Goal: Task Accomplishment & Management: Use online tool/utility

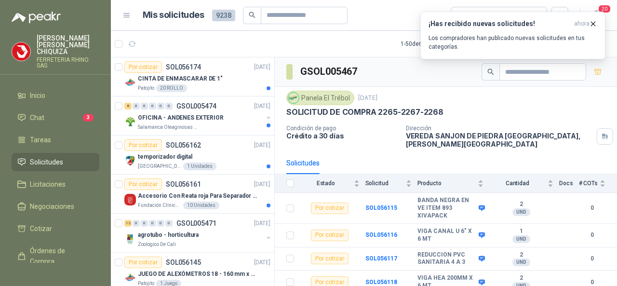
scroll to position [48, 0]
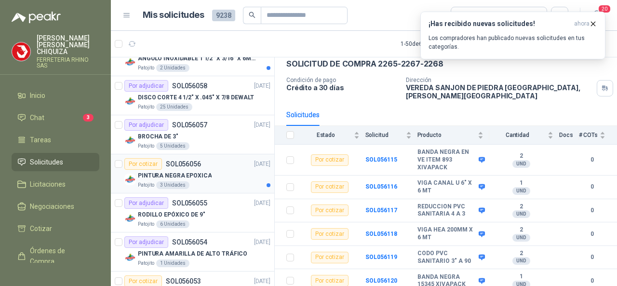
click at [182, 161] on p "SOL056056" at bounding box center [183, 164] width 35 height 7
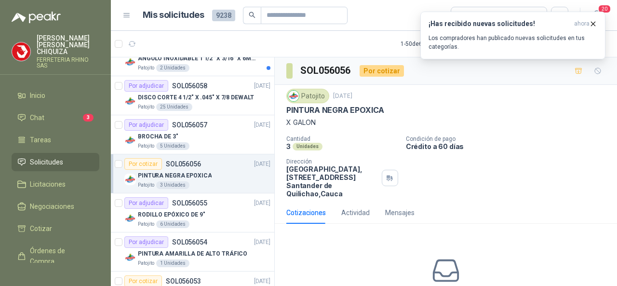
scroll to position [64, 0]
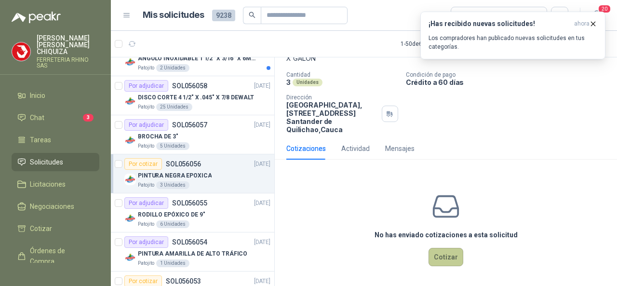
click at [439, 253] on button "Cotizar" at bounding box center [446, 257] width 35 height 18
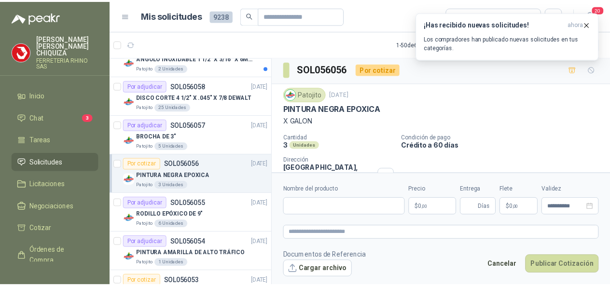
scroll to position [0, 0]
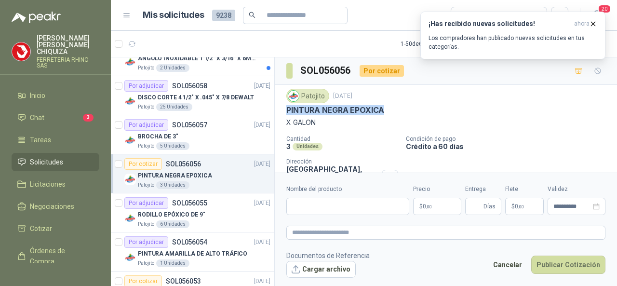
drag, startPoint x: 281, startPoint y: 111, endPoint x: 353, endPoint y: 103, distance: 72.8
click at [381, 110] on div "Patojito [DATE] PINTURA NEGRA EPOXICA X GALON Cantidad 3 Unidades Condición de …" at bounding box center [446, 143] width 342 height 117
copy p "PINTURA NEGRA EPOXIC"
click at [350, 205] on input "Nombre del producto" at bounding box center [347, 206] width 123 height 17
paste input "**********"
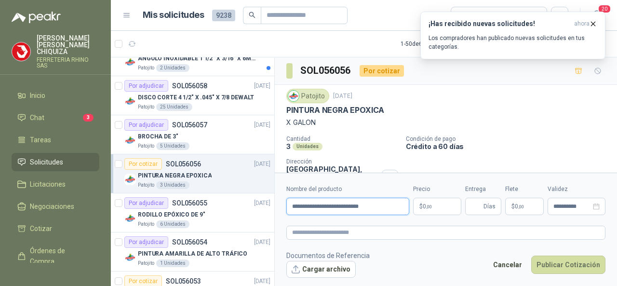
type input "**********"
click at [448, 209] on body "[PERSON_NAME] FERRETERIA RHINO SAS Inicio Chat 3 Tareas Solicitudes Licitacione…" at bounding box center [308, 143] width 617 height 286
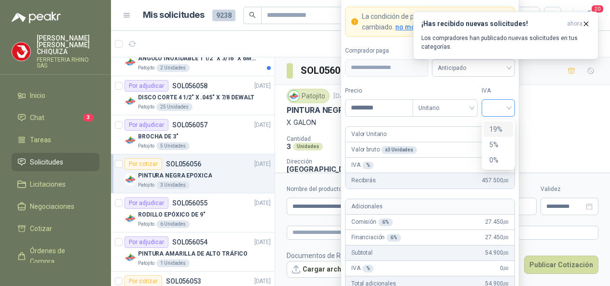
drag, startPoint x: 511, startPoint y: 109, endPoint x: 501, endPoint y: 111, distance: 9.4
click at [510, 109] on div at bounding box center [497, 107] width 33 height 17
type input "*********"
click at [495, 125] on div "19%" at bounding box center [498, 129] width 18 height 11
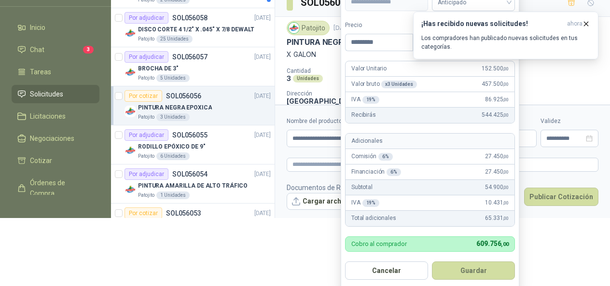
scroll to position [68, 0]
click at [478, 267] on button "Guardar" at bounding box center [473, 270] width 83 height 18
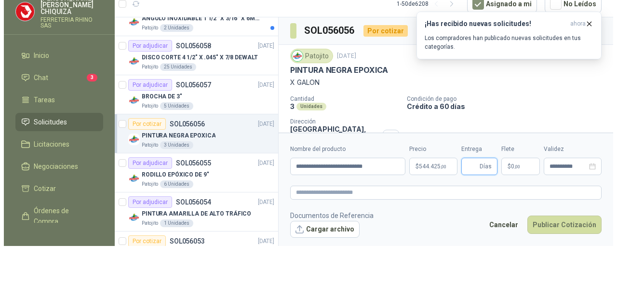
scroll to position [0, 0]
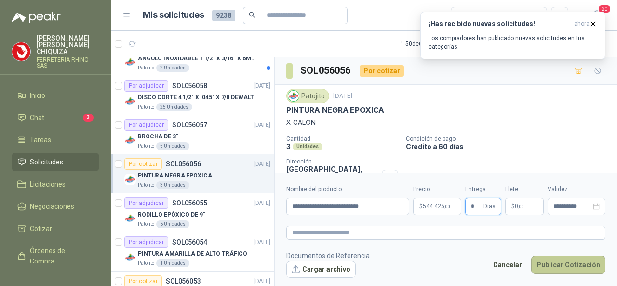
type input "*"
click at [556, 261] on button "Publicar Cotización" at bounding box center [568, 265] width 74 height 18
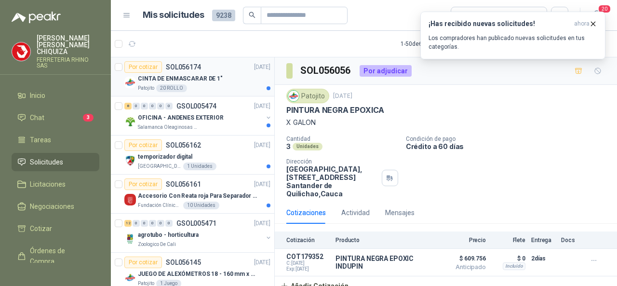
click at [189, 64] on p "SOL056174" at bounding box center [183, 67] width 35 height 7
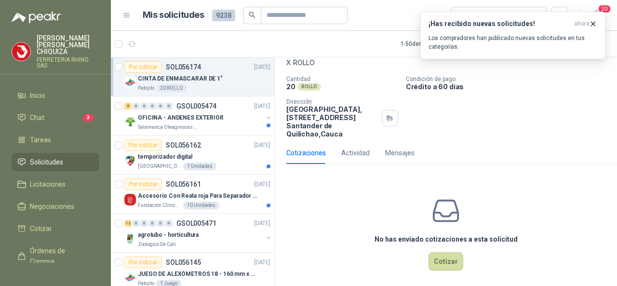
scroll to position [64, 0]
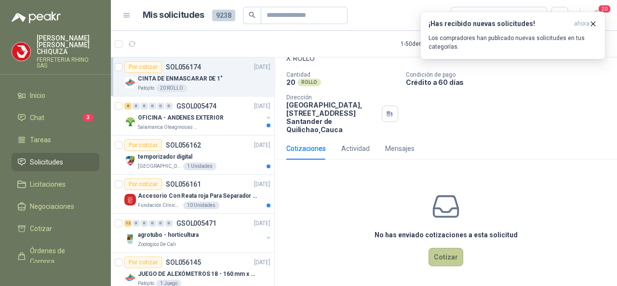
click at [435, 258] on button "Cotizar" at bounding box center [446, 257] width 35 height 18
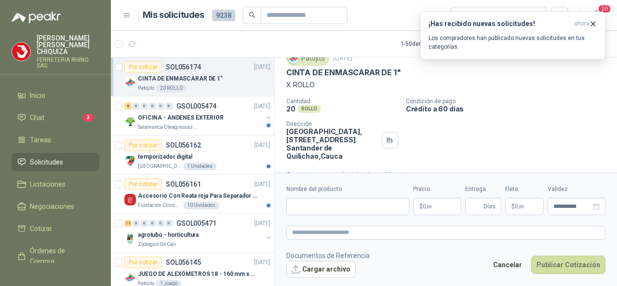
scroll to position [9, 0]
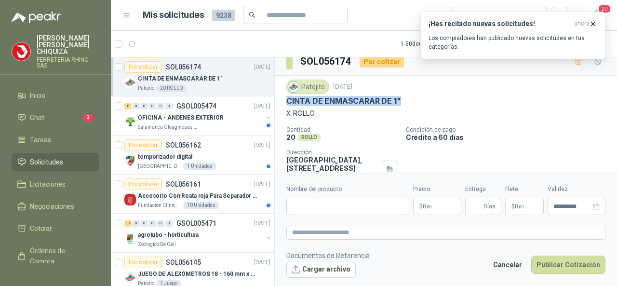
drag, startPoint x: 288, startPoint y: 99, endPoint x: 400, endPoint y: 99, distance: 111.4
click at [400, 99] on div "CINTA DE ENMASCARAR DE 1"" at bounding box center [445, 101] width 319 height 10
copy p "CINTA DE ENMASCARAR DE 1""
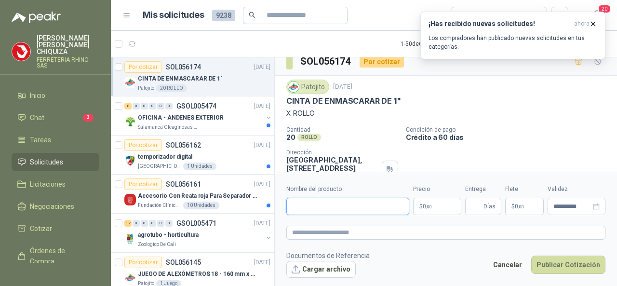
click at [306, 209] on input "Nombre del producto" at bounding box center [347, 206] width 123 height 17
paste input "**********"
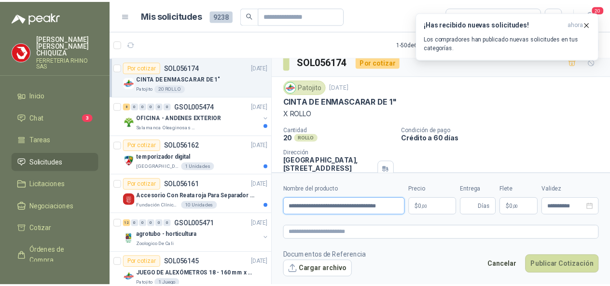
scroll to position [0, 3]
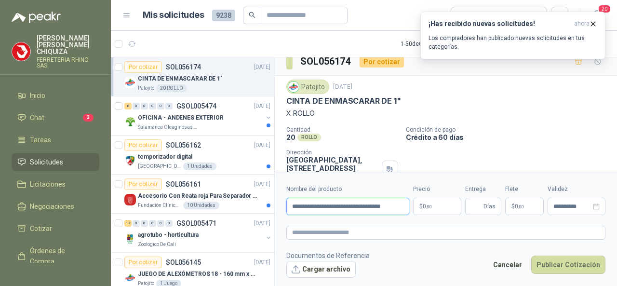
type input "**********"
click at [452, 209] on body "[PERSON_NAME] FERRETERIA RHINO SAS Inicio Chat 3 Tareas Solicitudes Licitacione…" at bounding box center [308, 143] width 617 height 286
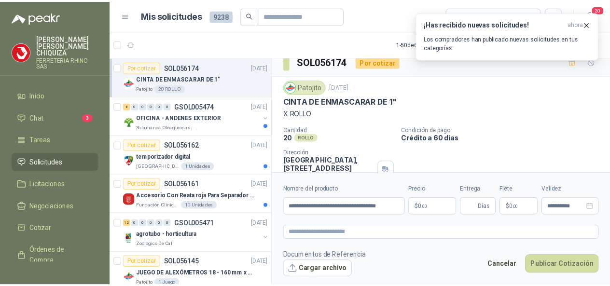
scroll to position [0, 0]
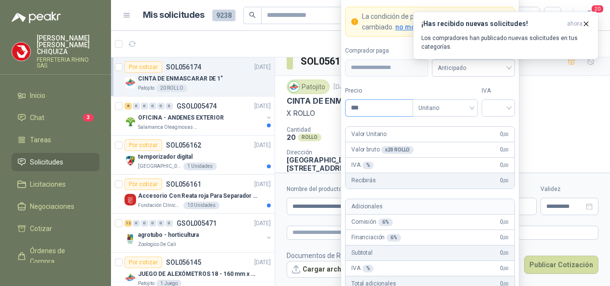
click at [375, 114] on input "***" at bounding box center [378, 108] width 67 height 16
type input "*******"
click at [506, 104] on input "search" at bounding box center [498, 107] width 22 height 14
click at [500, 128] on div "19%" at bounding box center [498, 129] width 18 height 11
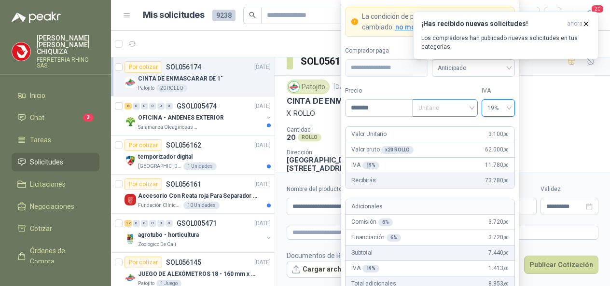
click at [473, 107] on div "Unitario" at bounding box center [444, 107] width 65 height 17
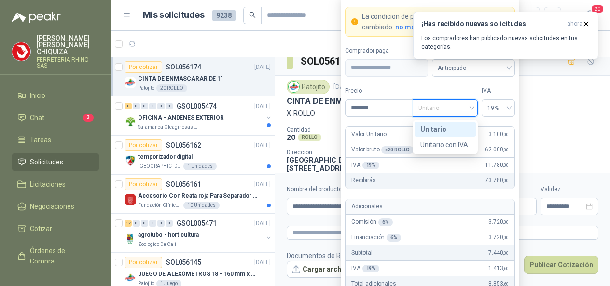
click at [435, 128] on div "Unitario" at bounding box center [445, 129] width 50 height 11
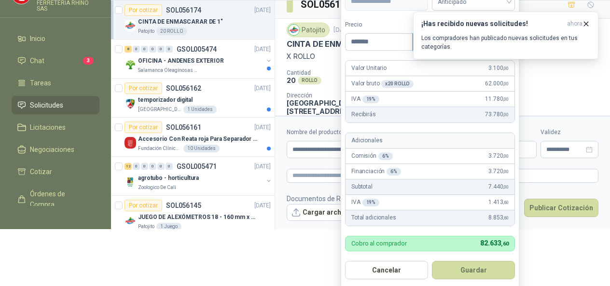
scroll to position [69, 0]
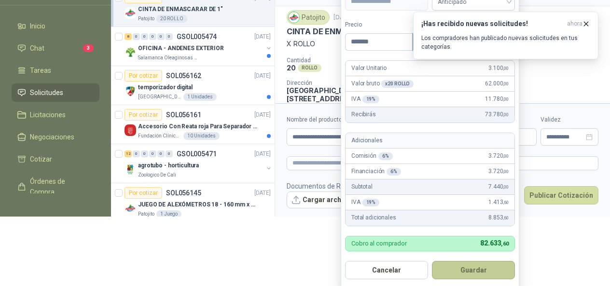
click at [449, 264] on button "Guardar" at bounding box center [473, 270] width 83 height 18
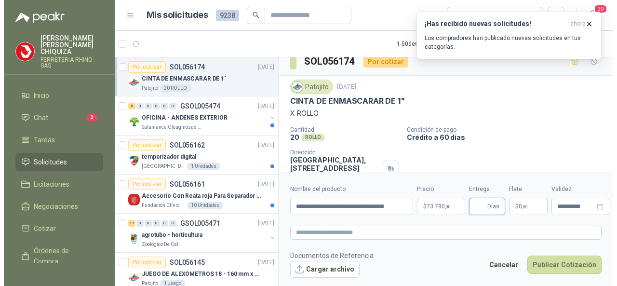
scroll to position [0, 0]
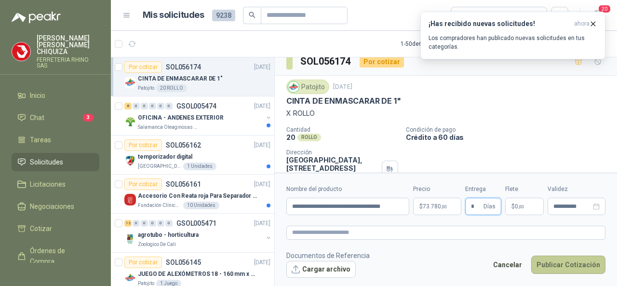
type input "*"
click at [571, 262] on button "Publicar Cotización" at bounding box center [568, 265] width 74 height 18
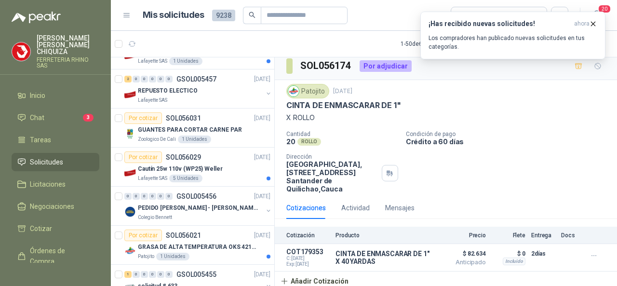
scroll to position [1254, 0]
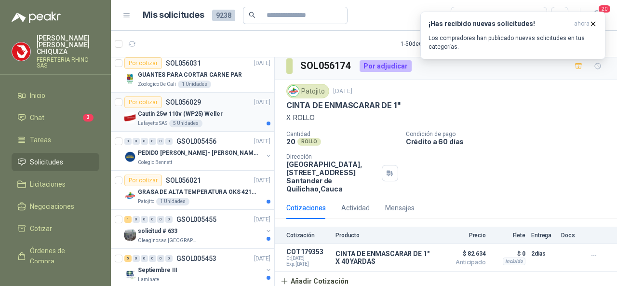
click at [193, 99] on p "SOL056029" at bounding box center [183, 102] width 35 height 7
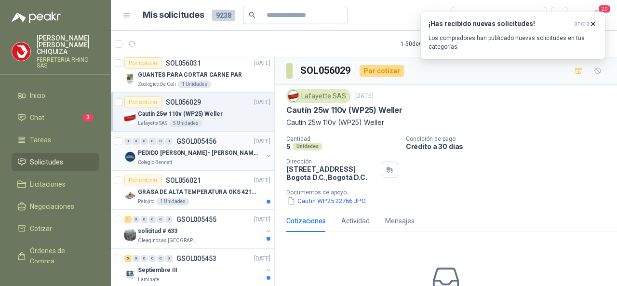
click at [206, 138] on p "GSOL005456" at bounding box center [196, 141] width 40 height 7
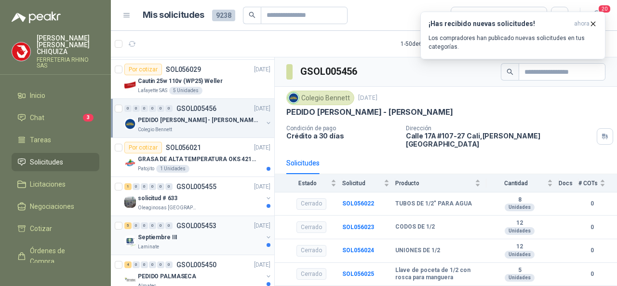
scroll to position [1302, 0]
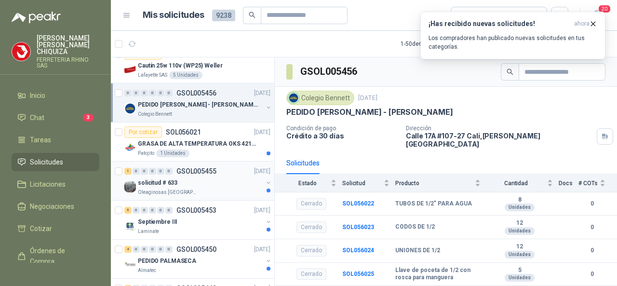
click at [187, 168] on p "GSOL005455" at bounding box center [196, 171] width 40 height 7
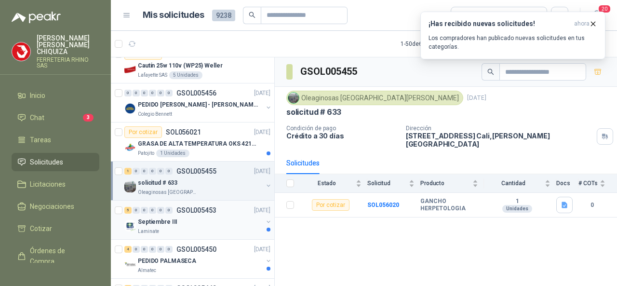
click at [203, 207] on p "GSOL005453" at bounding box center [196, 210] width 40 height 7
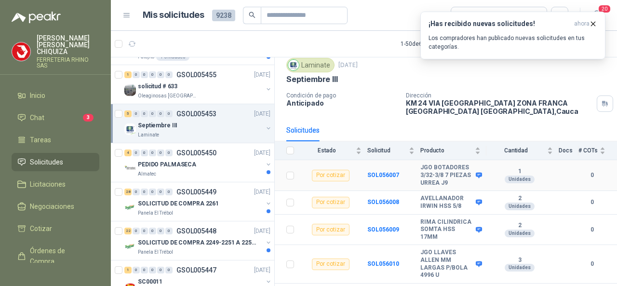
scroll to position [48, 0]
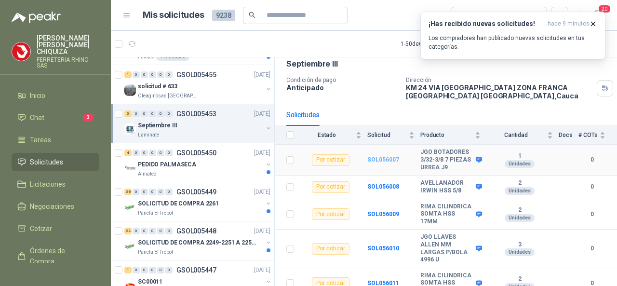
click at [381, 162] on b "SOL056007" at bounding box center [383, 159] width 32 height 7
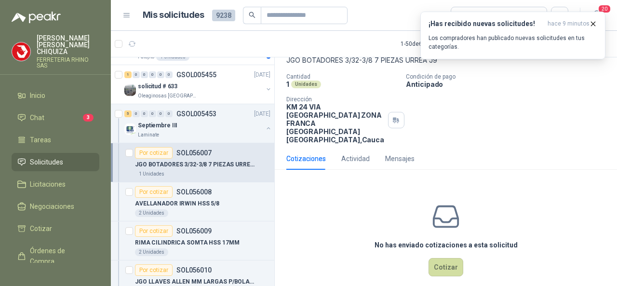
scroll to position [64, 0]
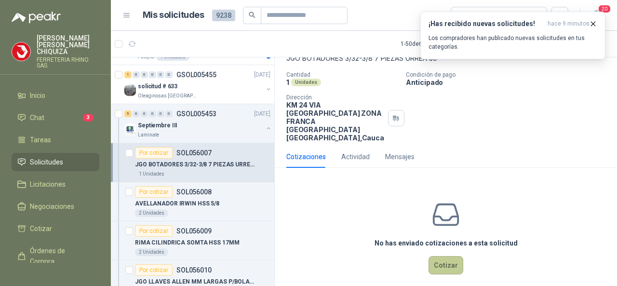
click at [437, 256] on button "Cotizar" at bounding box center [446, 265] width 35 height 18
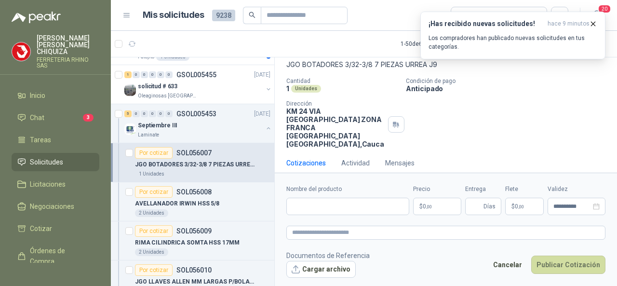
scroll to position [57, 0]
click at [322, 214] on input "Nombre del producto" at bounding box center [347, 206] width 123 height 17
paste input "**********"
type input "*"
click at [309, 208] on input "Nombre del producto" at bounding box center [347, 206] width 123 height 17
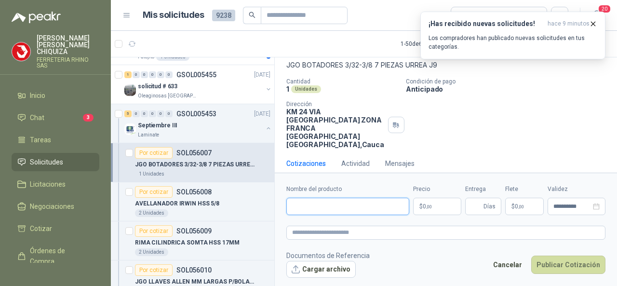
paste input "**********"
type input "**********"
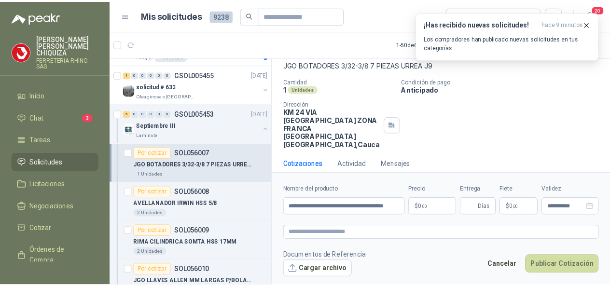
scroll to position [0, 0]
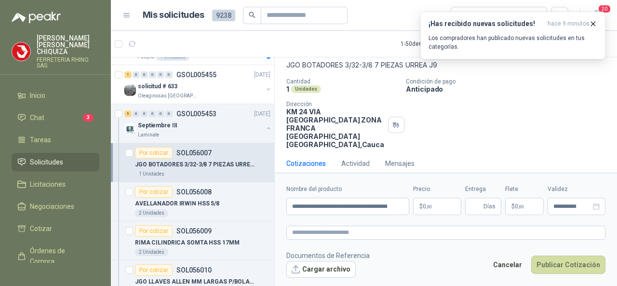
click at [447, 205] on body "[PERSON_NAME] FERRETERIA RHINO SAS Inicio Chat 3 Tareas Solicitudes Licitacione…" at bounding box center [308, 143] width 617 height 286
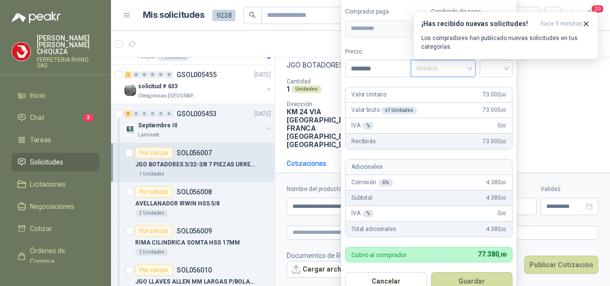
click at [470, 70] on span "Unitario" at bounding box center [443, 68] width 54 height 14
type input "********"
click at [434, 86] on div "Unitario" at bounding box center [445, 89] width 50 height 11
click at [506, 67] on input "search" at bounding box center [495, 67] width 21 height 14
click at [489, 90] on div "19%" at bounding box center [498, 89] width 18 height 11
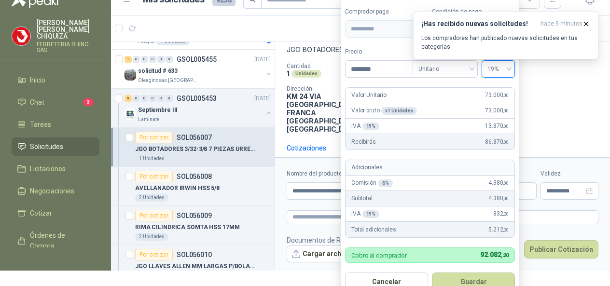
scroll to position [15, 0]
click at [458, 277] on button "Guardar" at bounding box center [473, 281] width 83 height 18
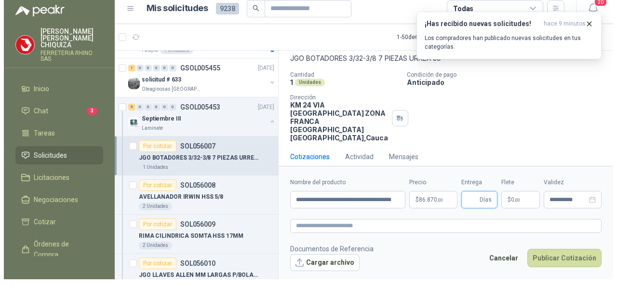
scroll to position [0, 0]
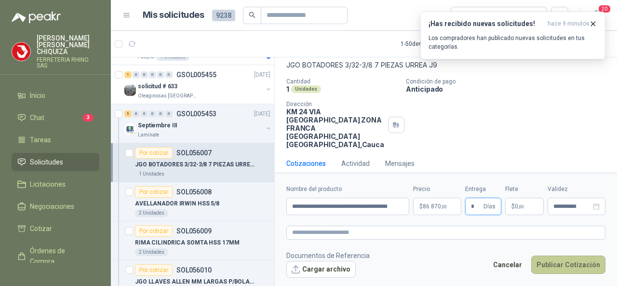
type input "*"
click at [567, 266] on button "Publicar Cotización" at bounding box center [568, 265] width 74 height 18
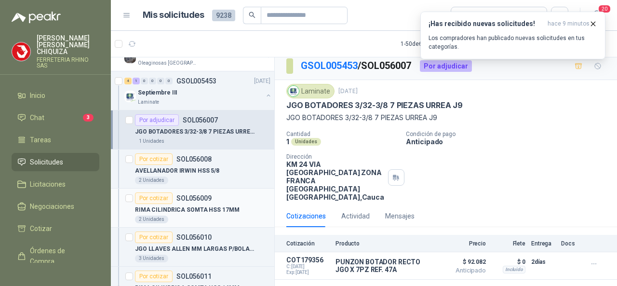
scroll to position [1447, 0]
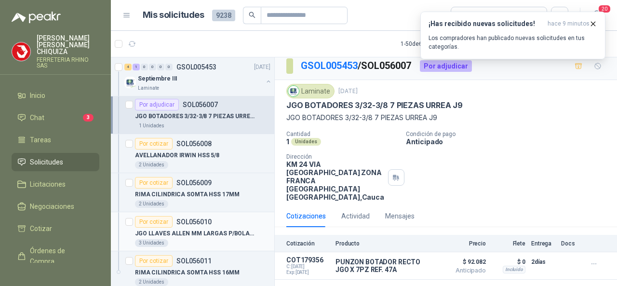
click at [203, 218] on p "SOL056010" at bounding box center [193, 221] width 35 height 7
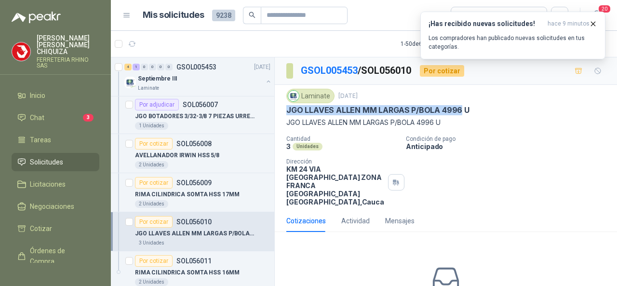
drag, startPoint x: 290, startPoint y: 108, endPoint x: 435, endPoint y: 113, distance: 145.3
click at [457, 112] on p "JGO LLAVES ALLEN MM LARGAS P/BOLA 4996 U" at bounding box center [377, 110] width 183 height 10
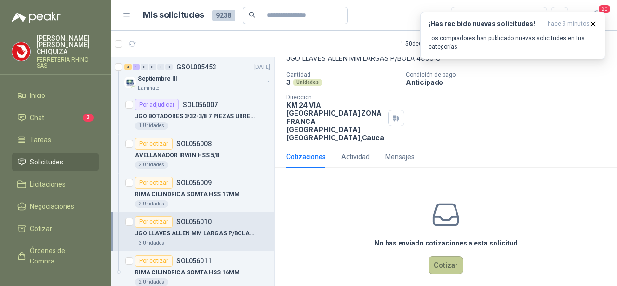
click at [448, 256] on button "Cotizar" at bounding box center [446, 265] width 35 height 18
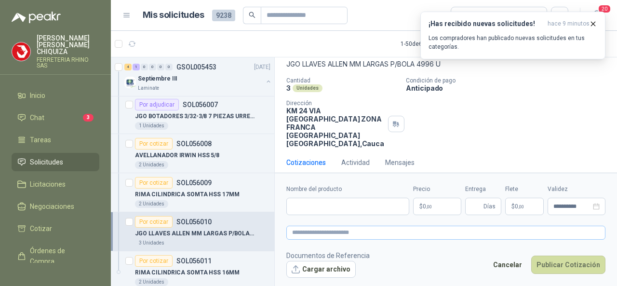
scroll to position [57, 0]
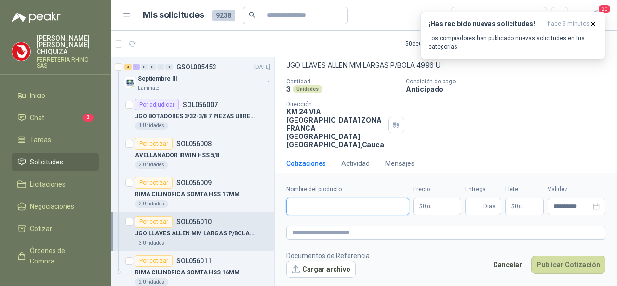
click at [313, 206] on input "Nombre del producto" at bounding box center [347, 206] width 123 height 17
paste input "**********"
type input "*"
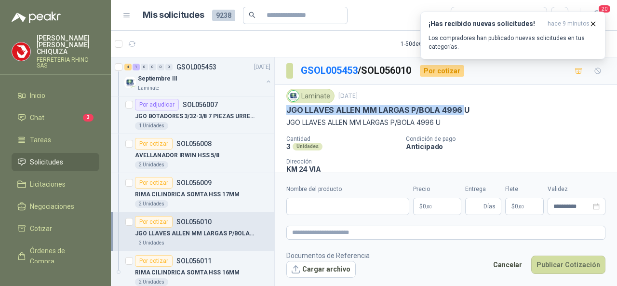
drag, startPoint x: 286, startPoint y: 110, endPoint x: 463, endPoint y: 114, distance: 176.5
click at [463, 114] on div "Laminate [DATE] JGO LLAVES [PERSON_NAME] MM LARGAS P/BOLA 4996 U JGO LLAVES [PE…" at bounding box center [445, 108] width 319 height 39
copy p "JGO LLAVES [PERSON_NAME] MM LARGAS P/BOLA 4996"
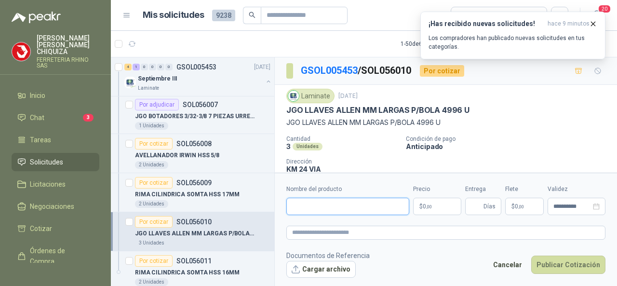
click at [310, 204] on input "Nombre del producto" at bounding box center [347, 206] width 123 height 17
paste input "**********"
type input "**********"
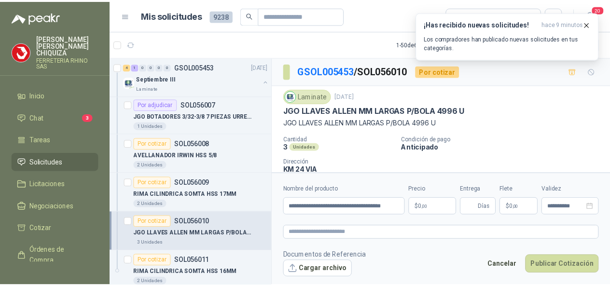
scroll to position [0, 0]
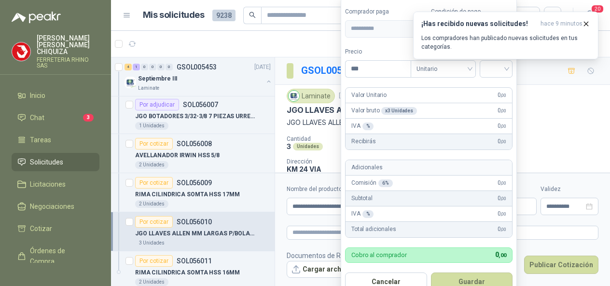
click at [450, 207] on body "[PERSON_NAME] FERRETERIA RHINO SAS Inicio Chat 3 Tareas Solicitudes Licitacione…" at bounding box center [305, 143] width 610 height 286
drag, startPoint x: 470, startPoint y: 68, endPoint x: 467, endPoint y: 79, distance: 11.0
click at [470, 69] on span "Unitario" at bounding box center [443, 68] width 54 height 14
type input "********"
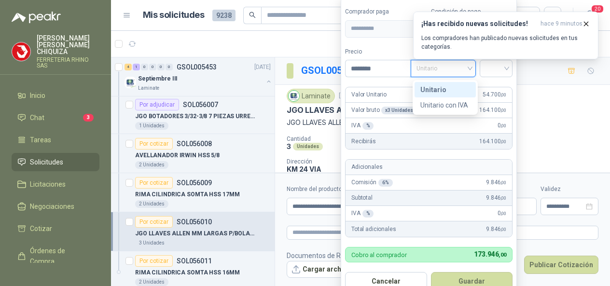
click at [435, 93] on div "Unitario" at bounding box center [445, 89] width 50 height 11
click at [509, 70] on div at bounding box center [495, 68] width 33 height 17
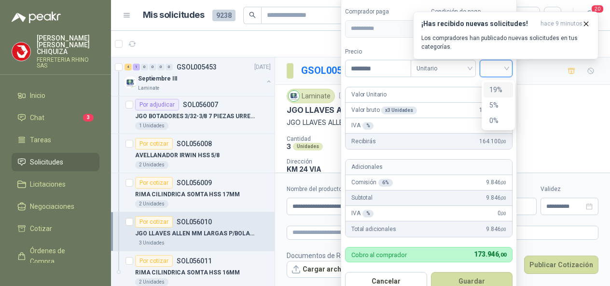
click at [498, 87] on div "19%" at bounding box center [498, 89] width 18 height 11
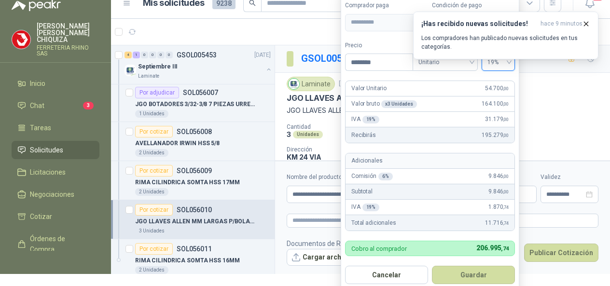
scroll to position [14, 0]
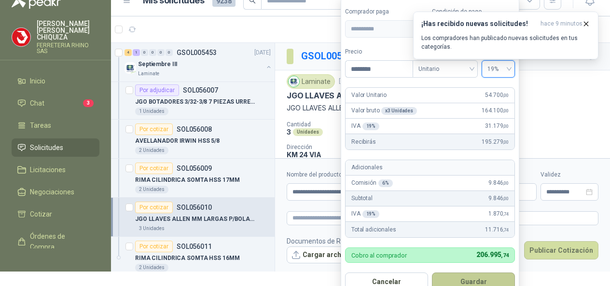
click at [477, 281] on button "Guardar" at bounding box center [473, 281] width 83 height 18
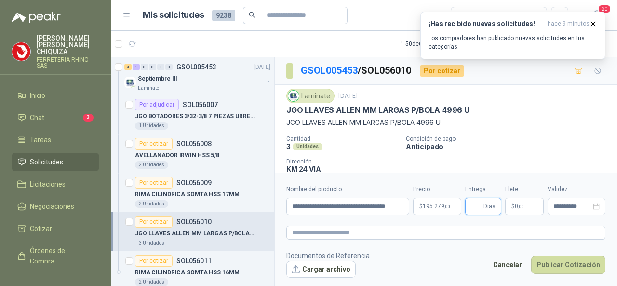
scroll to position [1495, 0]
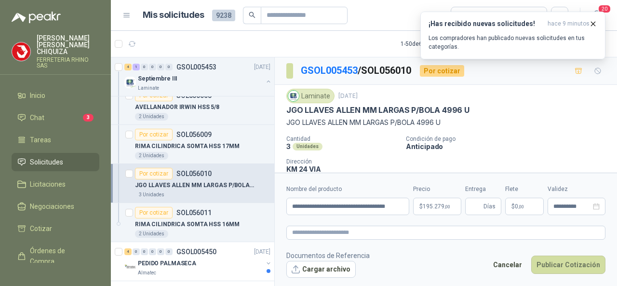
click at [53, 57] on p "FERRETERIA RHINO SAS" at bounding box center [68, 63] width 63 height 12
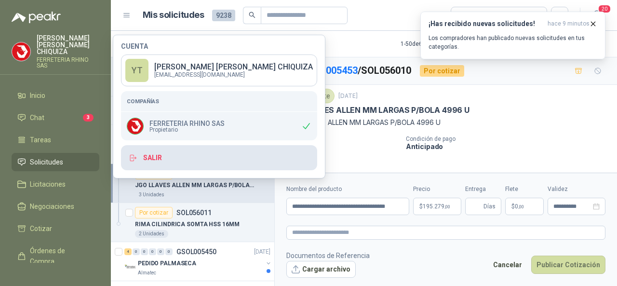
click at [164, 159] on button "Salir" at bounding box center [219, 157] width 196 height 25
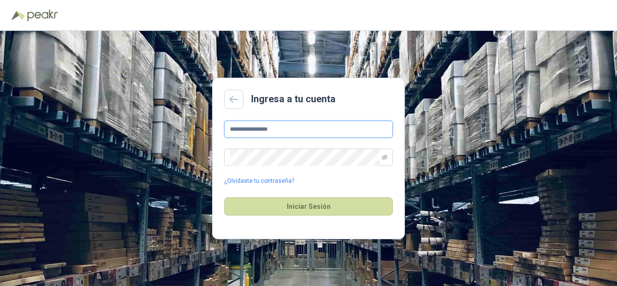
click at [306, 131] on input "**********" at bounding box center [308, 129] width 169 height 17
drag, startPoint x: 281, startPoint y: 209, endPoint x: 284, endPoint y: 172, distance: 36.8
click at [281, 208] on button "Iniciar Sesión" at bounding box center [308, 206] width 169 height 18
click at [293, 129] on input "**********" at bounding box center [308, 129] width 169 height 17
type input "*"
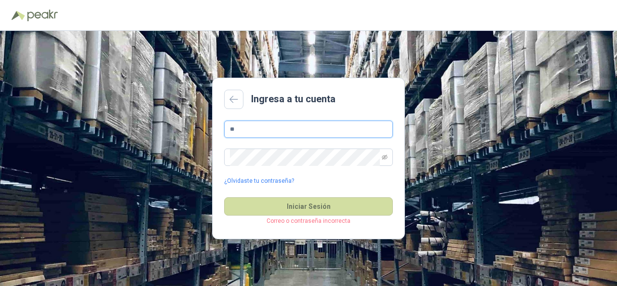
type input "**********"
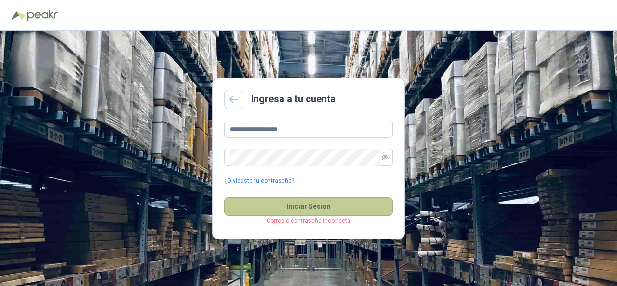
click at [290, 208] on button "Iniciar Sesión" at bounding box center [308, 206] width 169 height 18
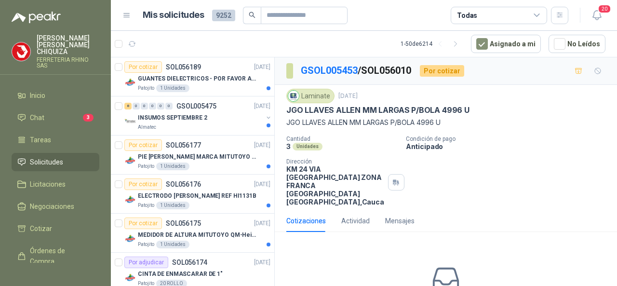
scroll to position [64, 0]
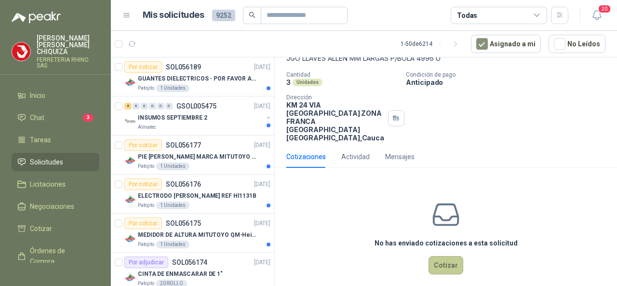
click at [434, 259] on button "Cotizar" at bounding box center [446, 265] width 35 height 18
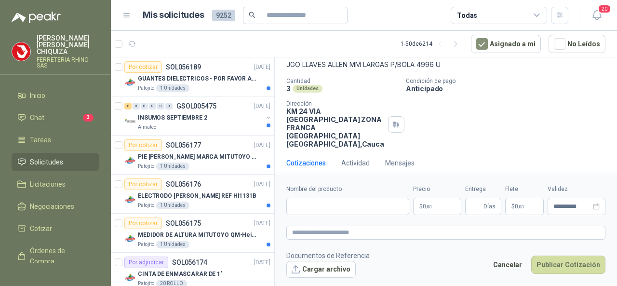
scroll to position [57, 0]
click at [304, 211] on input "Nombre del producto" at bounding box center [347, 206] width 123 height 17
paste input "**********"
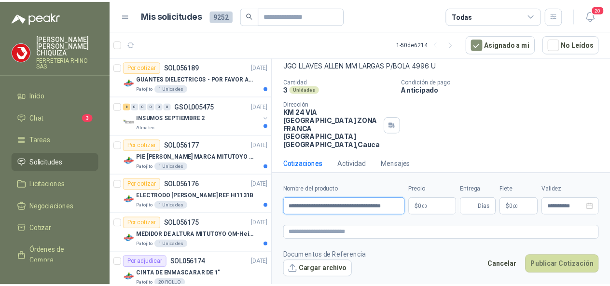
scroll to position [0, 12]
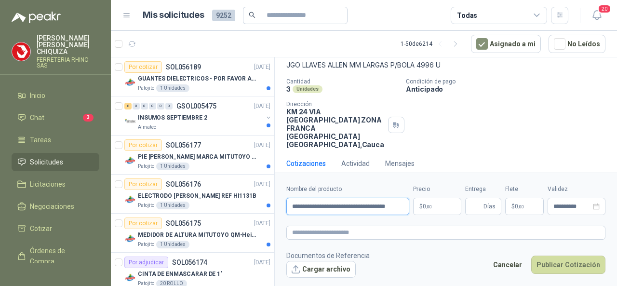
type input "**********"
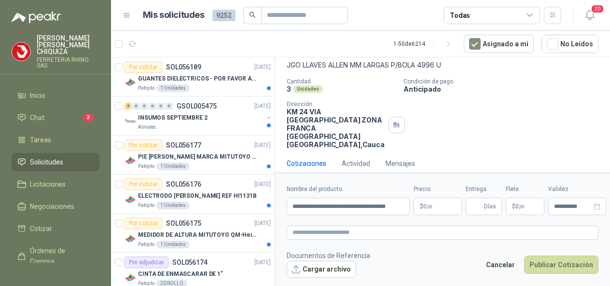
scroll to position [0, 0]
click at [439, 205] on body "[PERSON_NAME] FERRETERIA RHINO SAS Inicio Chat 3 Tareas Solicitudes Licitacione…" at bounding box center [305, 143] width 610 height 286
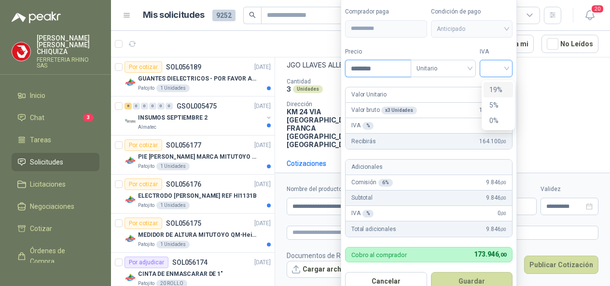
click at [509, 72] on div at bounding box center [495, 68] width 33 height 17
type input "********"
click at [497, 90] on div "19%" at bounding box center [498, 89] width 18 height 11
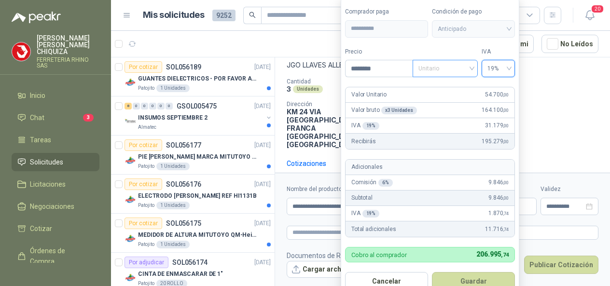
click at [472, 69] on span "Unitario" at bounding box center [445, 68] width 54 height 14
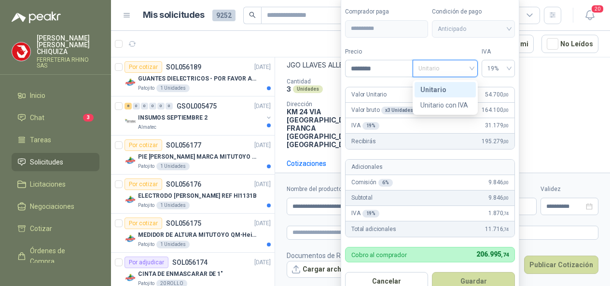
click at [437, 92] on div "Unitario" at bounding box center [445, 89] width 50 height 11
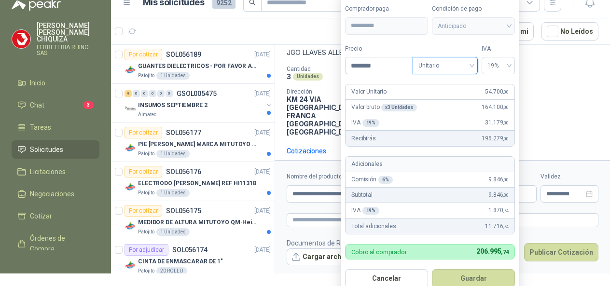
scroll to position [14, 0]
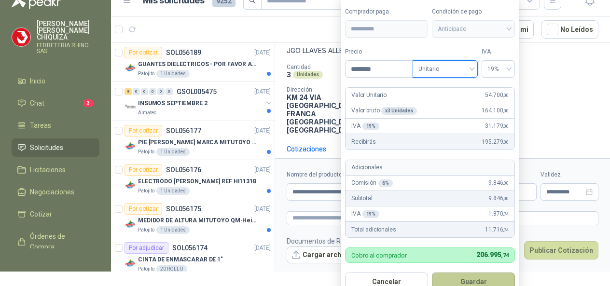
click at [452, 278] on button "Guardar" at bounding box center [473, 281] width 83 height 18
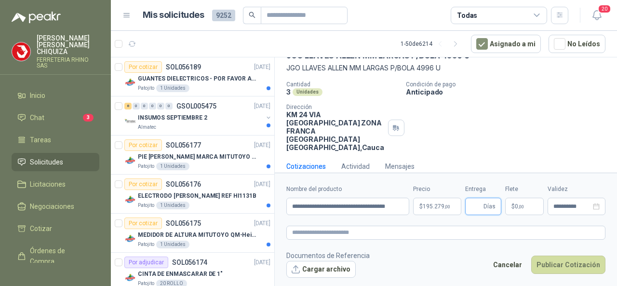
scroll to position [57, 0]
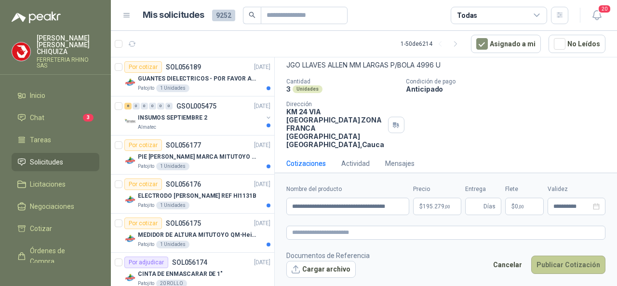
click at [572, 262] on button "Publicar Cotización" at bounding box center [568, 265] width 74 height 18
type input "*"
click at [572, 258] on button "Publicar Cotización" at bounding box center [568, 265] width 74 height 18
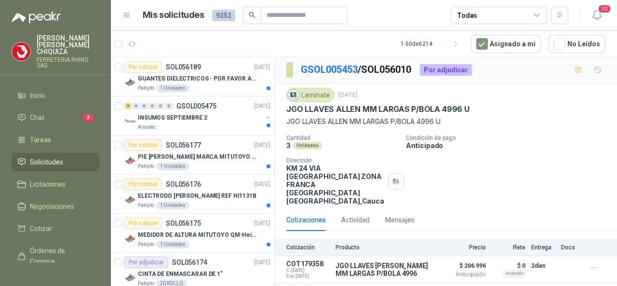
scroll to position [0, 0]
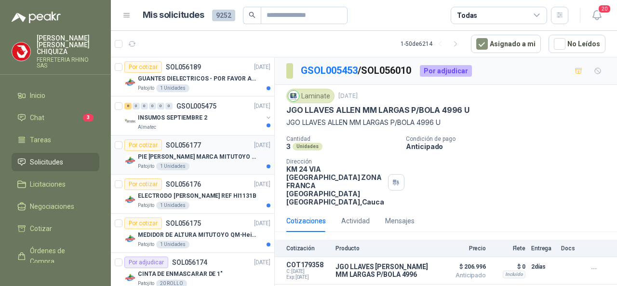
click at [195, 148] on p "SOL056177" at bounding box center [183, 145] width 35 height 7
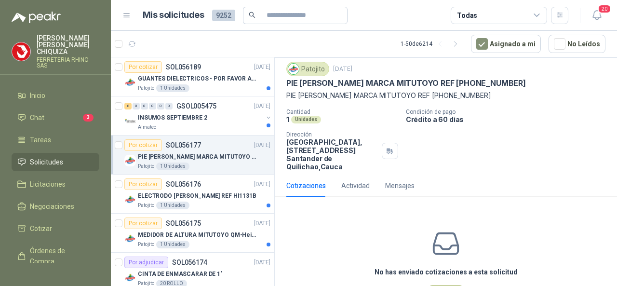
scroll to position [64, 0]
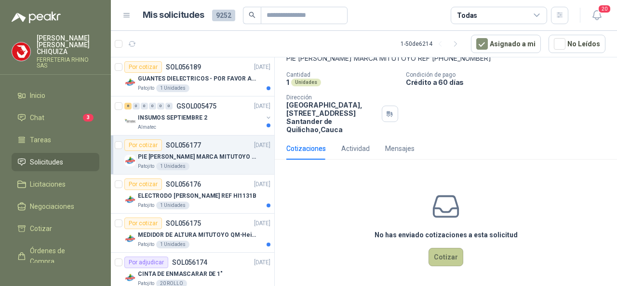
click at [434, 252] on button "Cotizar" at bounding box center [446, 257] width 35 height 18
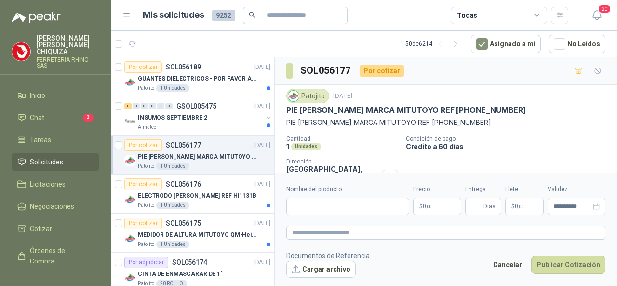
scroll to position [0, 0]
drag, startPoint x: 285, startPoint y: 108, endPoint x: 462, endPoint y: 108, distance: 177.9
click at [462, 108] on div "Patojito [DATE] PIE [PERSON_NAME] MARCA MITUTOYO REF [PHONE_NUMBER] PIE [PERSON…" at bounding box center [446, 143] width 342 height 117
copy p "PIE [PERSON_NAME] MARCA MITUTOYO REF [PHONE_NUMBER]"
click at [292, 205] on input "Nombre del producto" at bounding box center [347, 206] width 123 height 17
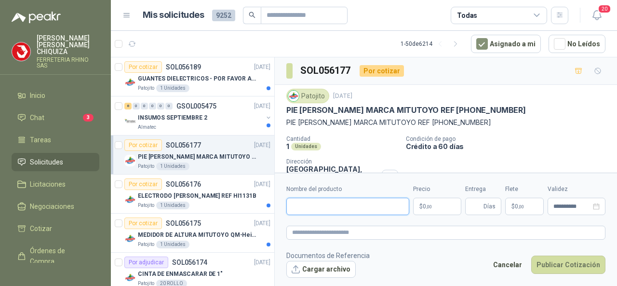
paste input "**********"
type input "**********"
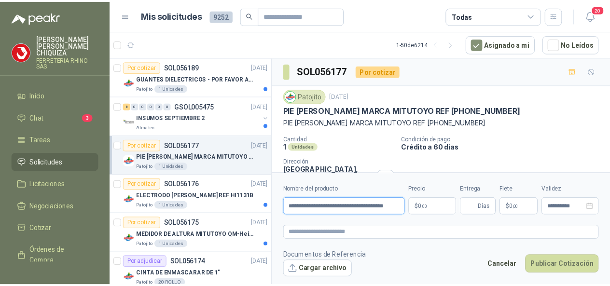
scroll to position [0, 0]
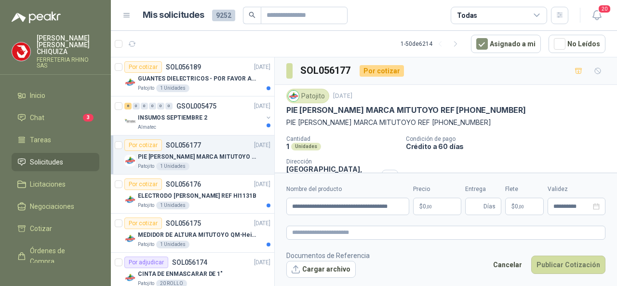
click at [442, 209] on body "[PERSON_NAME] FERRETERIA RHINO SAS Inicio Chat 3 Tareas Solicitudes Licitacione…" at bounding box center [308, 143] width 617 height 286
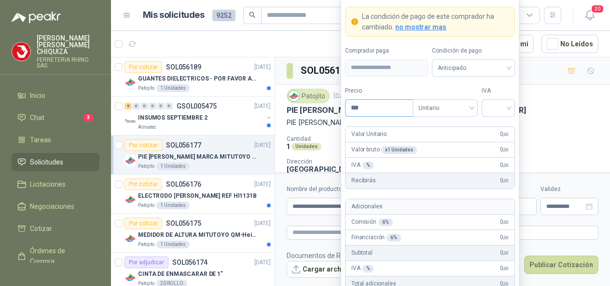
click at [373, 109] on input "***" at bounding box center [378, 108] width 67 height 16
type input "*********"
click at [505, 111] on input "search" at bounding box center [498, 107] width 22 height 14
click at [498, 124] on div "19%" at bounding box center [498, 129] width 18 height 11
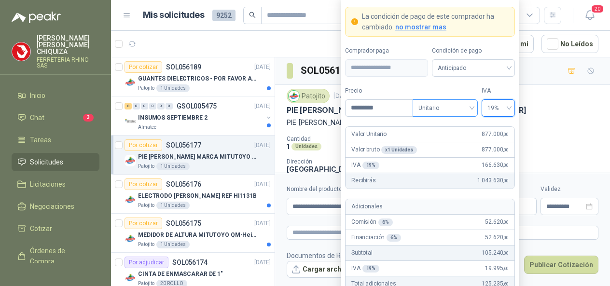
click at [470, 109] on span "Unitario" at bounding box center [445, 108] width 54 height 14
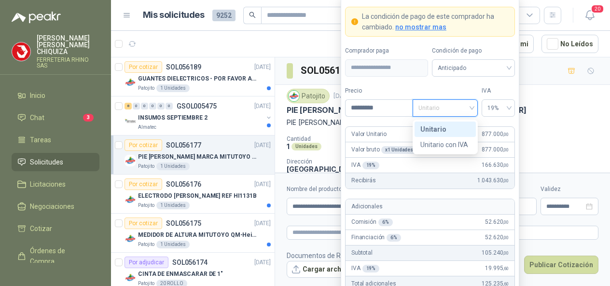
click at [441, 132] on div "Unitario" at bounding box center [445, 129] width 50 height 11
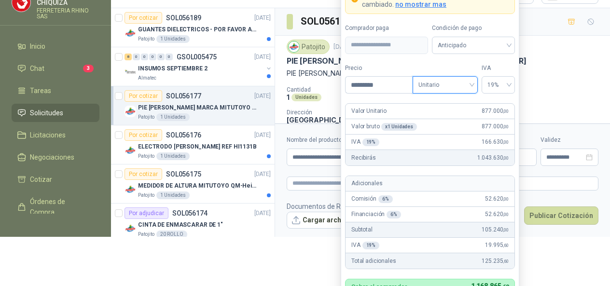
scroll to position [67, 0]
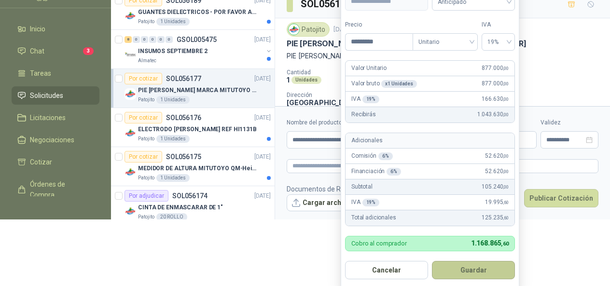
click at [452, 265] on button "Guardar" at bounding box center [473, 270] width 83 height 18
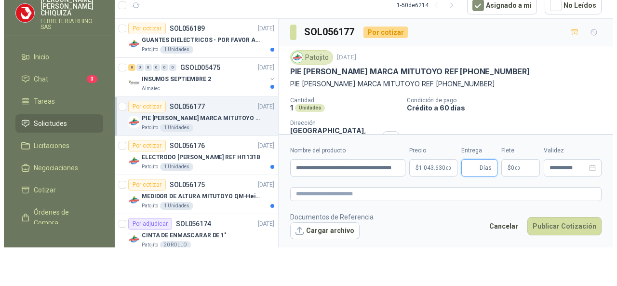
scroll to position [0, 0]
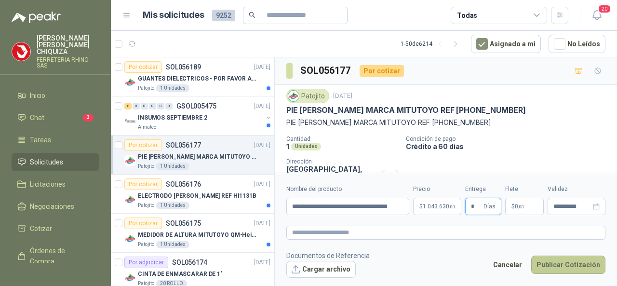
type input "*"
click at [544, 258] on button "Publicar Cotización" at bounding box center [568, 265] width 74 height 18
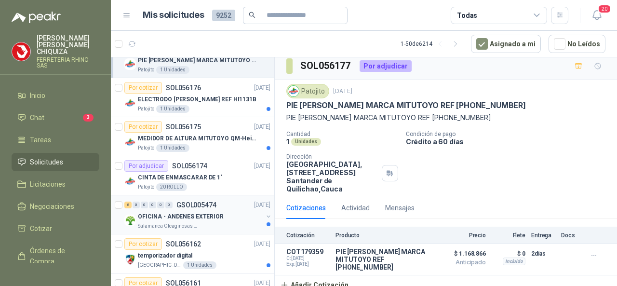
scroll to position [48, 0]
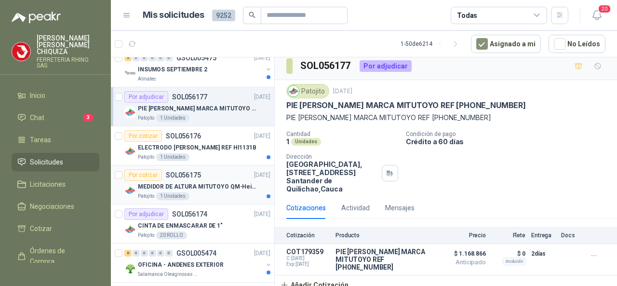
click at [193, 172] on p "SOL056175" at bounding box center [183, 175] width 35 height 7
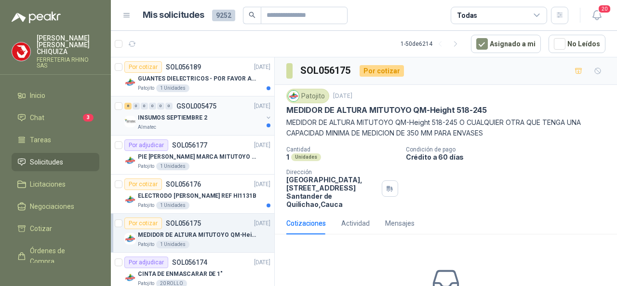
click at [203, 105] on p "GSOL005475" at bounding box center [196, 106] width 40 height 7
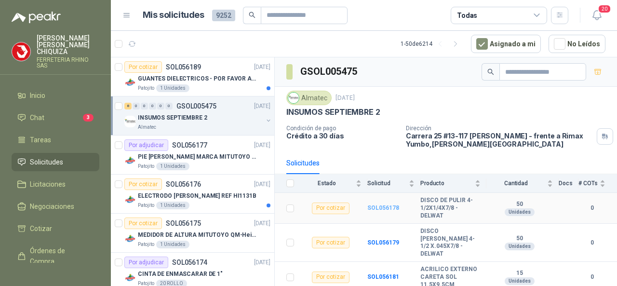
scroll to position [48, 0]
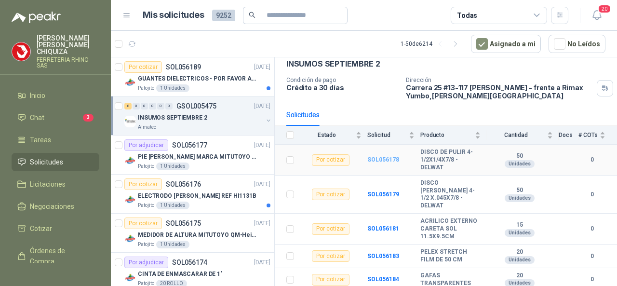
click at [372, 161] on b "SOL056178" at bounding box center [383, 159] width 32 height 7
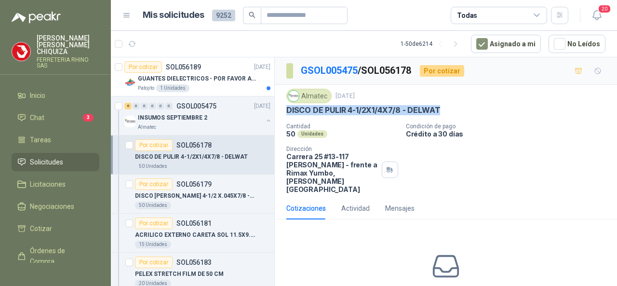
drag, startPoint x: 285, startPoint y: 108, endPoint x: 443, endPoint y: 114, distance: 158.3
click at [443, 114] on div "Almatec [DATE] DISCO DE PULIR 4-1/2X1/4X7/8 - DELWAT Cantidad 50 Unidades Condi…" at bounding box center [446, 141] width 342 height 112
copy p "DISCO DE PULIR 4-1/2X1/4X7/8 - DELWAT"
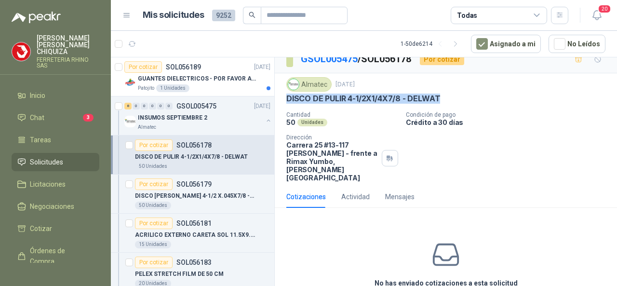
scroll to position [43, 0]
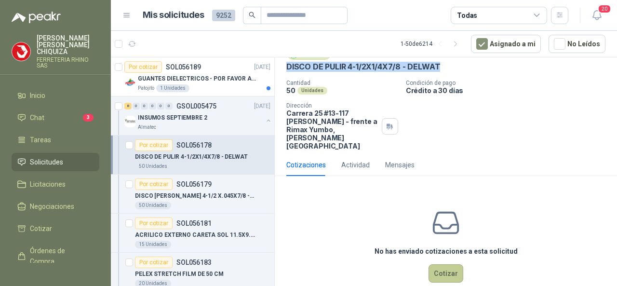
click at [430, 264] on button "Cotizar" at bounding box center [446, 273] width 35 height 18
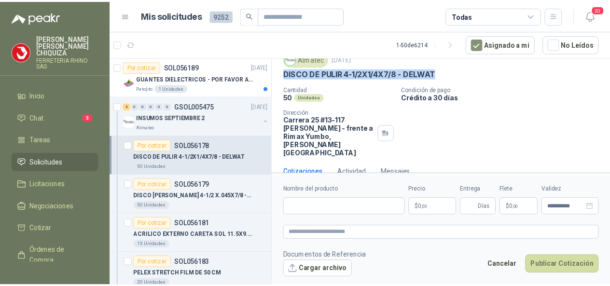
scroll to position [37, 0]
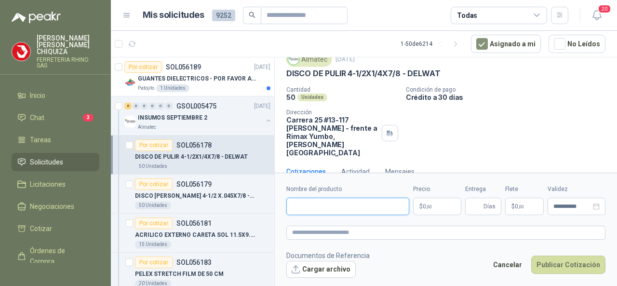
click at [312, 212] on input "Nombre del producto" at bounding box center [347, 206] width 123 height 17
paste input "**********"
type input "**********"
click at [436, 208] on body "[PERSON_NAME] FERRETERIA RHINO SAS Inicio Chat 3 Tareas Solicitudes Licitacione…" at bounding box center [308, 143] width 617 height 286
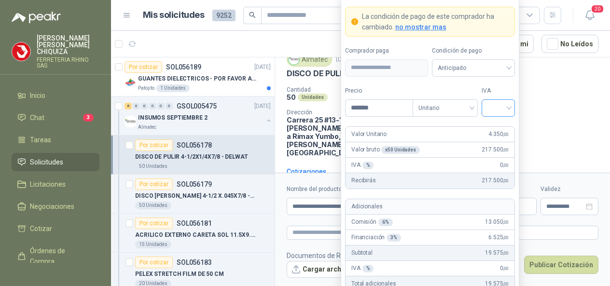
click at [511, 110] on div at bounding box center [497, 107] width 33 height 17
type input "*******"
click at [501, 128] on div "19%" at bounding box center [498, 129] width 18 height 11
click at [477, 108] on div "Unitario" at bounding box center [444, 107] width 65 height 17
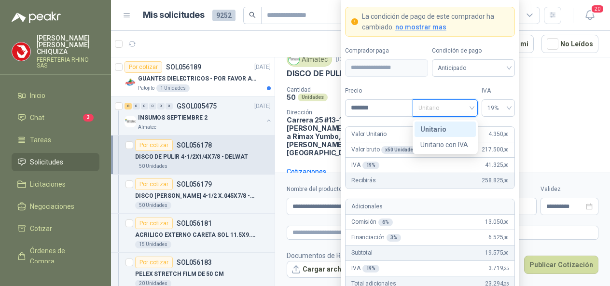
click at [440, 130] on div "Unitario" at bounding box center [445, 129] width 50 height 11
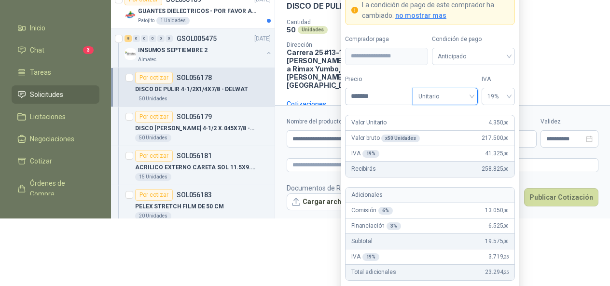
scroll to position [114, 0]
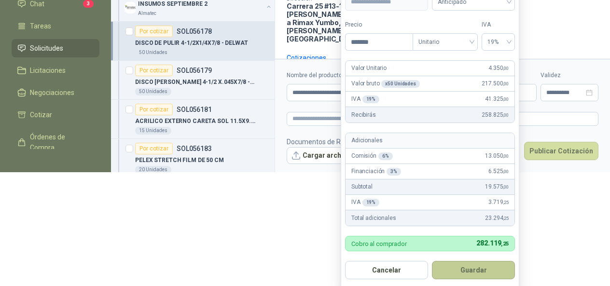
click at [472, 266] on button "Guardar" at bounding box center [473, 270] width 83 height 18
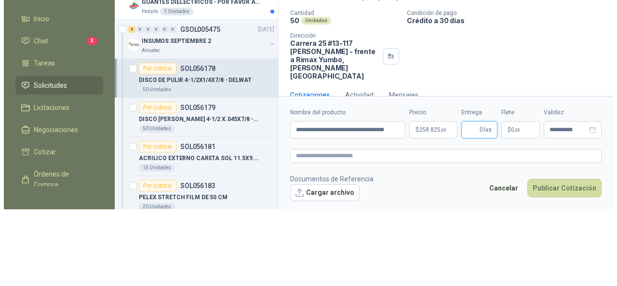
scroll to position [0, 0]
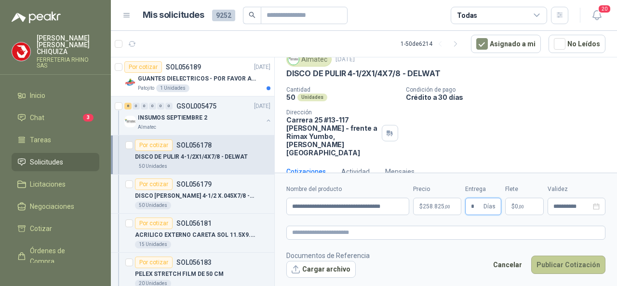
type input "*"
click at [556, 265] on button "Publicar Cotización" at bounding box center [568, 265] width 74 height 18
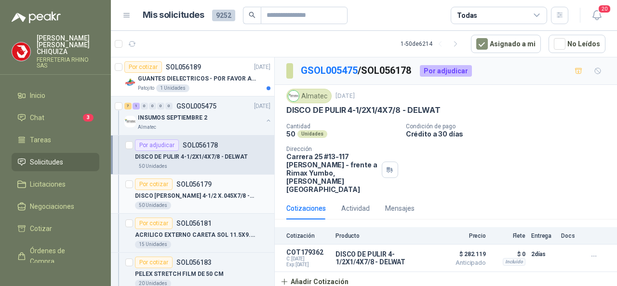
click at [197, 181] on p "SOL056179" at bounding box center [193, 184] width 35 height 7
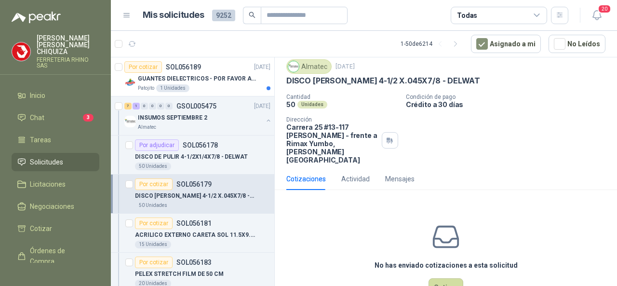
scroll to position [43, 0]
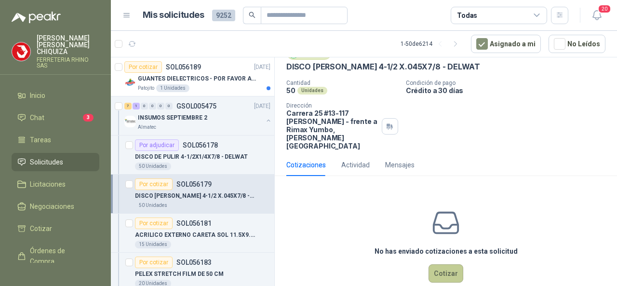
click at [448, 264] on button "Cotizar" at bounding box center [446, 273] width 35 height 18
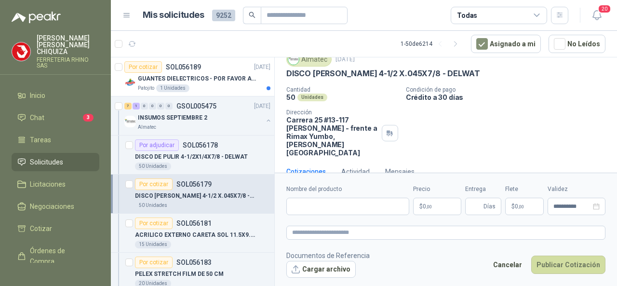
scroll to position [37, 0]
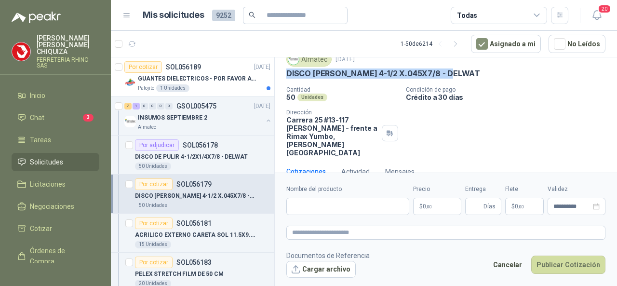
drag, startPoint x: 287, startPoint y: 74, endPoint x: 455, endPoint y: 76, distance: 167.3
click at [455, 76] on div "DISCO [PERSON_NAME] 4-1/2 X.045X7/8 - DELWAT" at bounding box center [445, 73] width 319 height 10
copy p "DISCO [PERSON_NAME] 4-1/2 X.045X7/8 - DELWAT"
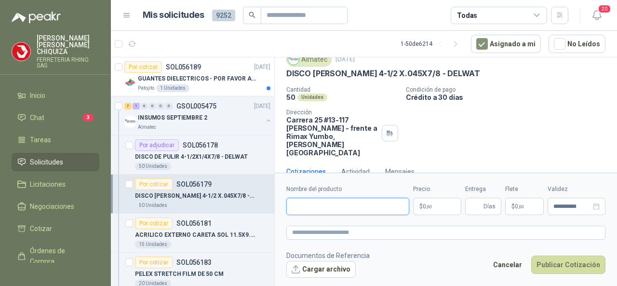
click at [305, 204] on input "Nombre del producto" at bounding box center [347, 206] width 123 height 17
paste input "**********"
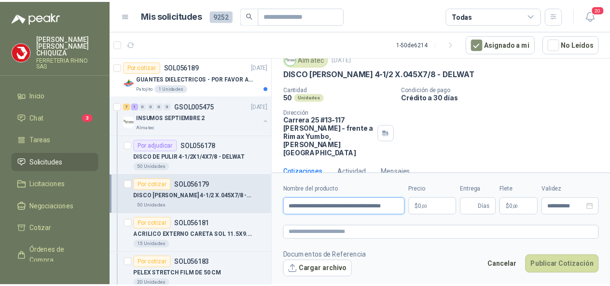
scroll to position [0, 2]
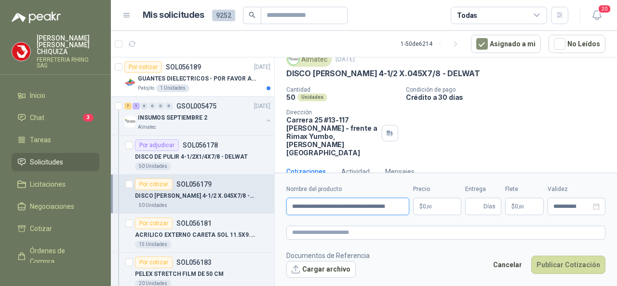
type input "**********"
click at [445, 206] on body "[PERSON_NAME] FERRETERIA RHINO SAS Inicio Chat 3 Tareas Solicitudes Licitacione…" at bounding box center [308, 143] width 617 height 286
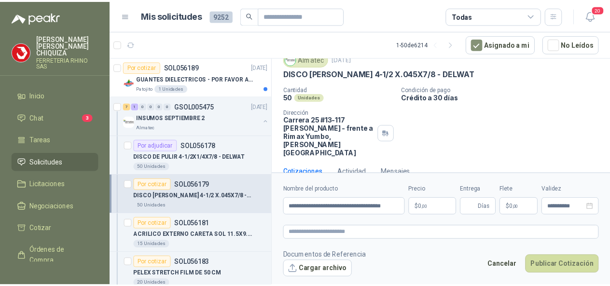
scroll to position [0, 0]
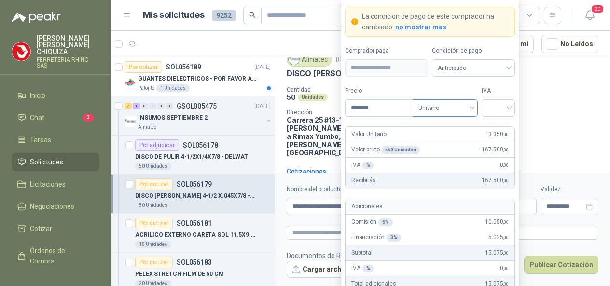
click at [471, 108] on span "Unitario" at bounding box center [445, 108] width 54 height 14
type input "*******"
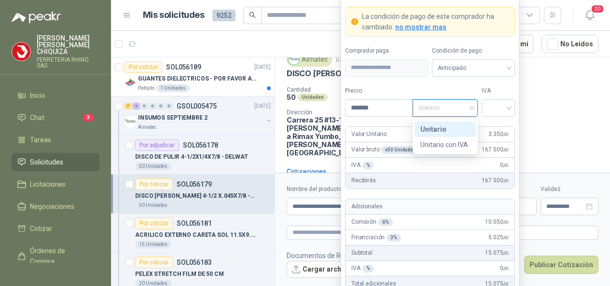
click at [434, 130] on div "Unitario" at bounding box center [445, 129] width 50 height 11
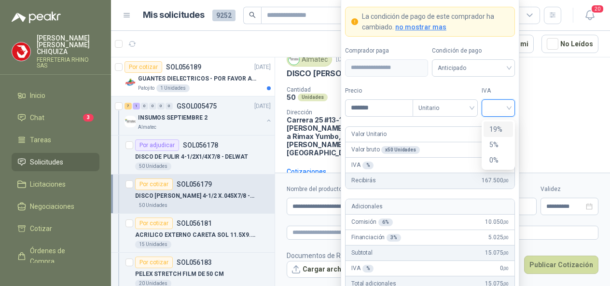
click at [509, 108] on input "search" at bounding box center [498, 107] width 22 height 14
drag, startPoint x: 492, startPoint y: 123, endPoint x: 481, endPoint y: 162, distance: 39.5
click at [492, 124] on div "19%" at bounding box center [498, 129] width 18 height 11
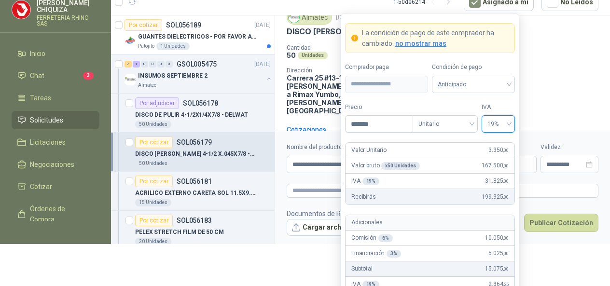
scroll to position [66, 0]
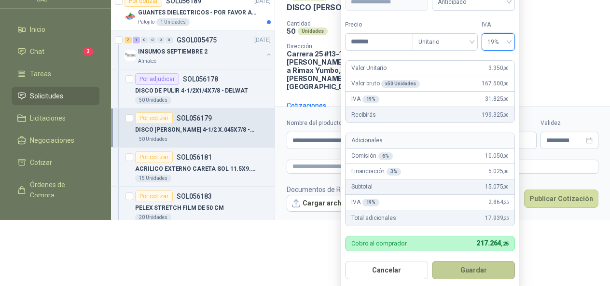
click at [467, 268] on button "Guardar" at bounding box center [473, 270] width 83 height 18
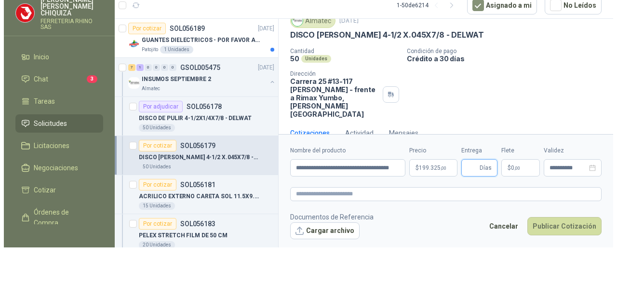
scroll to position [0, 0]
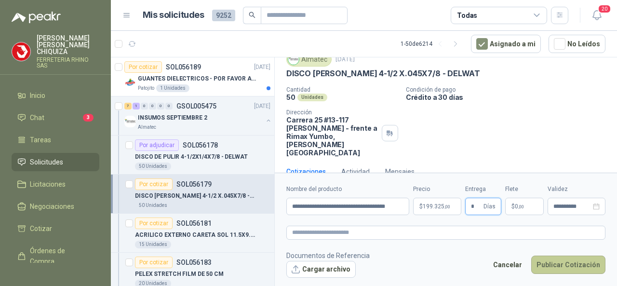
type input "*"
drag, startPoint x: 563, startPoint y: 260, endPoint x: 555, endPoint y: 260, distance: 8.7
click at [555, 260] on button "Publicar Cotización" at bounding box center [568, 265] width 74 height 18
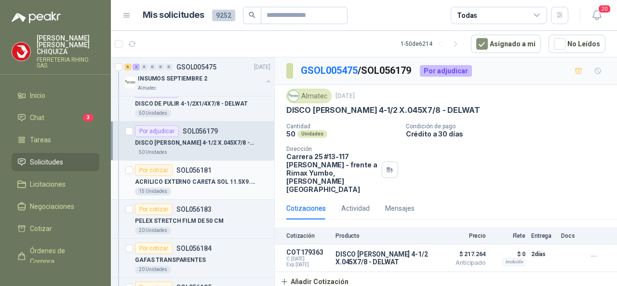
scroll to position [96, 0]
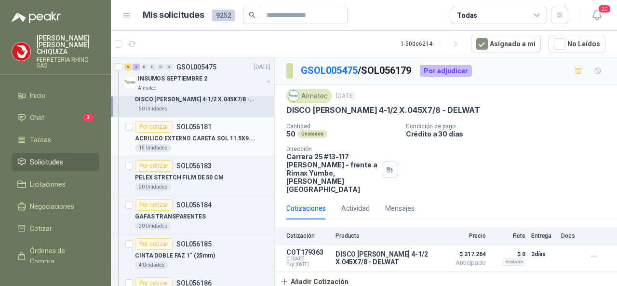
click at [200, 123] on p "SOL056181" at bounding box center [193, 126] width 35 height 7
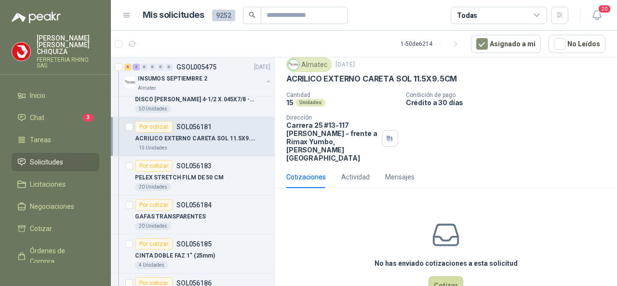
scroll to position [43, 0]
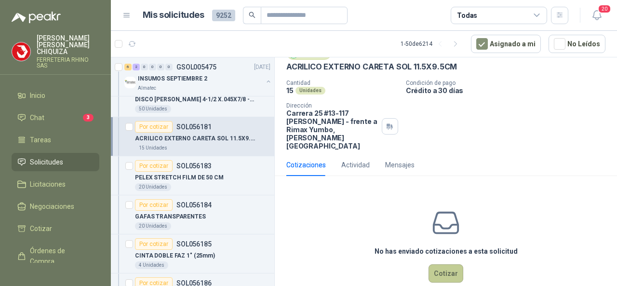
click at [429, 264] on button "Cotizar" at bounding box center [446, 273] width 35 height 18
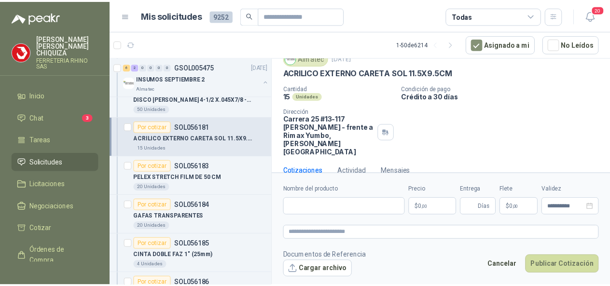
scroll to position [37, 0]
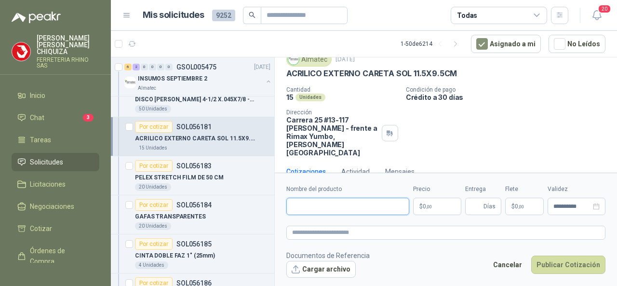
click at [305, 211] on input "Nombre del producto" at bounding box center [347, 206] width 123 height 17
paste input "**********"
type input "**********"
click at [452, 209] on body "[PERSON_NAME] FERRETERIA RHINO SAS Inicio Chat 3 Tareas Solicitudes Licitacione…" at bounding box center [308, 143] width 617 height 286
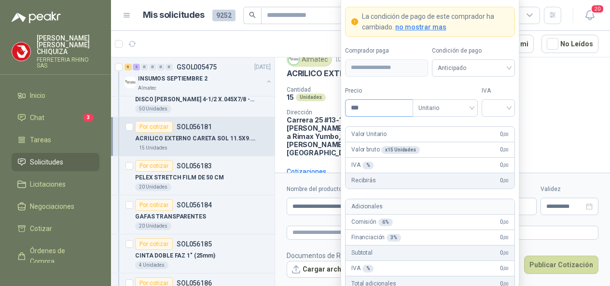
click at [386, 115] on input "***" at bounding box center [378, 108] width 67 height 16
type input "*******"
click at [507, 109] on input "search" at bounding box center [498, 107] width 22 height 14
click at [501, 125] on div "19%" at bounding box center [498, 129] width 18 height 11
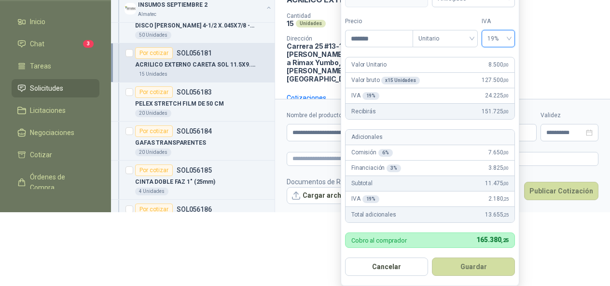
scroll to position [88, 0]
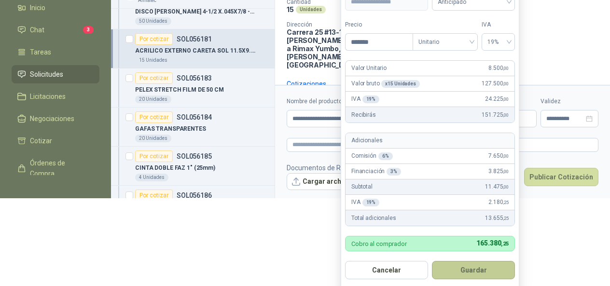
click at [462, 272] on button "Guardar" at bounding box center [473, 270] width 83 height 18
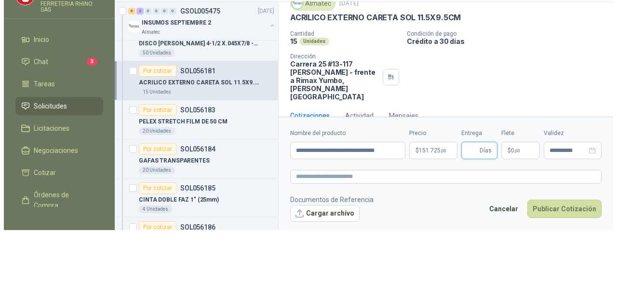
scroll to position [0, 0]
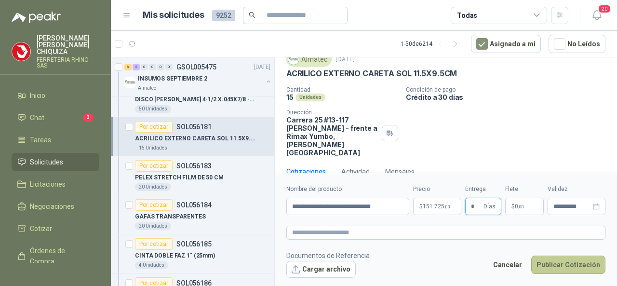
type input "*"
click at [540, 258] on button "Publicar Cotización" at bounding box center [568, 265] width 74 height 18
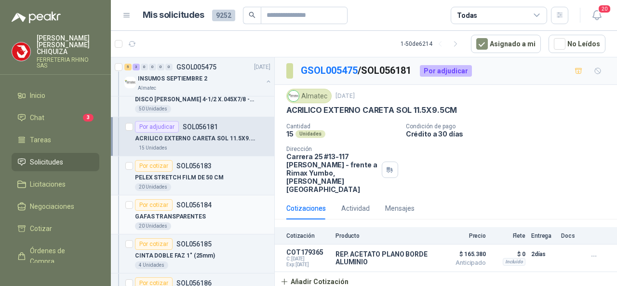
click at [188, 206] on p "SOL056184" at bounding box center [193, 205] width 35 height 7
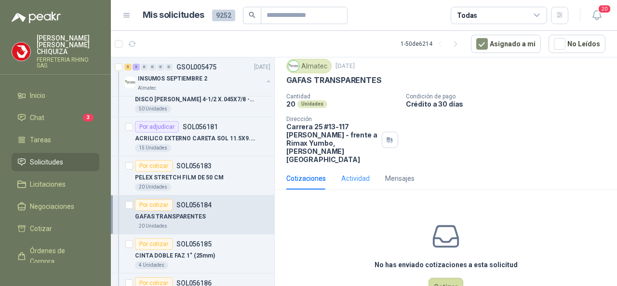
scroll to position [43, 0]
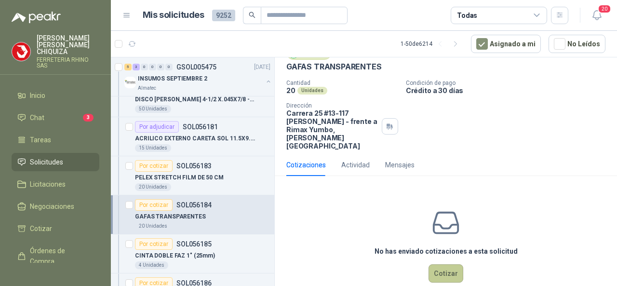
click at [431, 264] on button "Cotizar" at bounding box center [446, 273] width 35 height 18
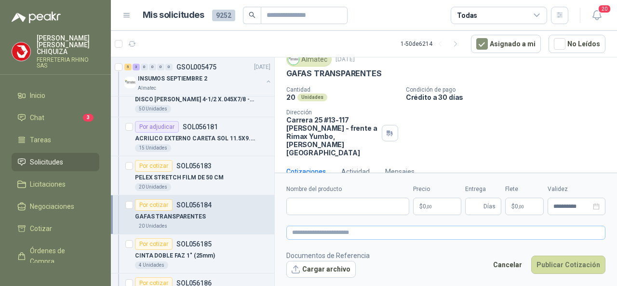
scroll to position [37, 0]
click at [344, 207] on input "Nombre del producto" at bounding box center [347, 206] width 123 height 17
paste input "**********"
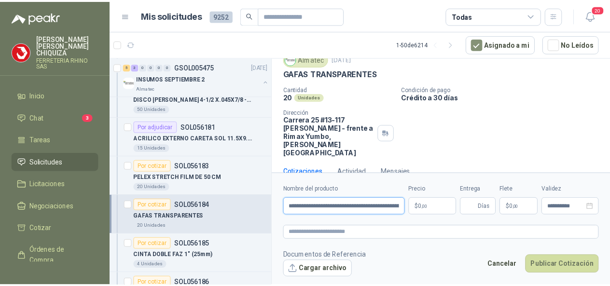
scroll to position [0, 53]
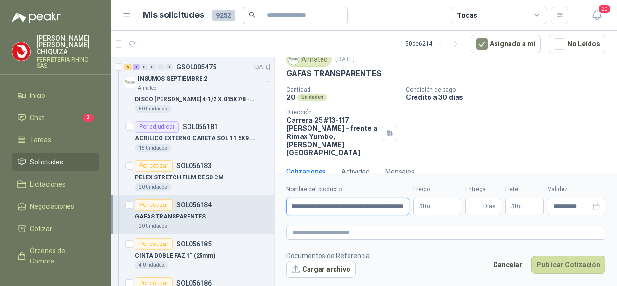
type input "**********"
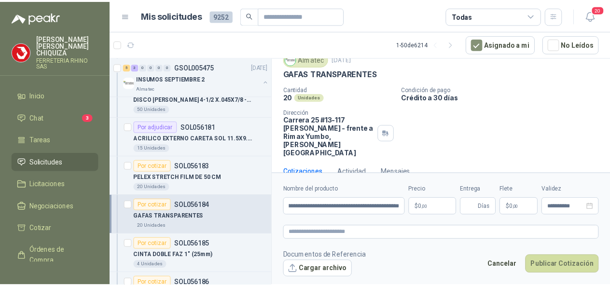
scroll to position [0, 0]
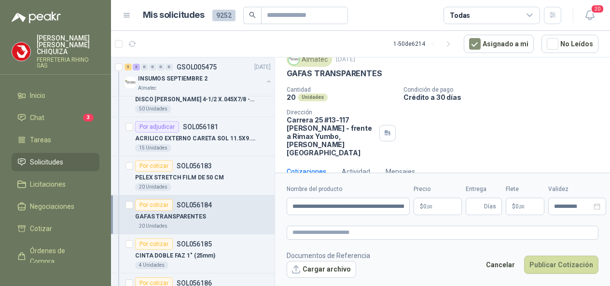
click at [438, 207] on body "[PERSON_NAME] FERRETERIA RHINO SAS Inicio Chat 3 Tareas Solicitudes Licitacione…" at bounding box center [305, 143] width 610 height 286
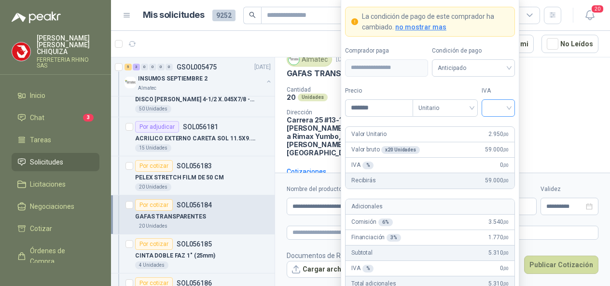
type input "*******"
click at [507, 108] on input "search" at bounding box center [498, 107] width 22 height 14
click at [498, 126] on div "19%" at bounding box center [498, 129] width 18 height 11
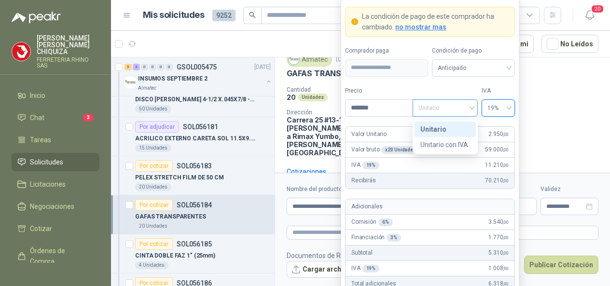
click at [471, 109] on span "Unitario" at bounding box center [445, 108] width 54 height 14
click at [431, 130] on div "Unitario" at bounding box center [445, 129] width 50 height 11
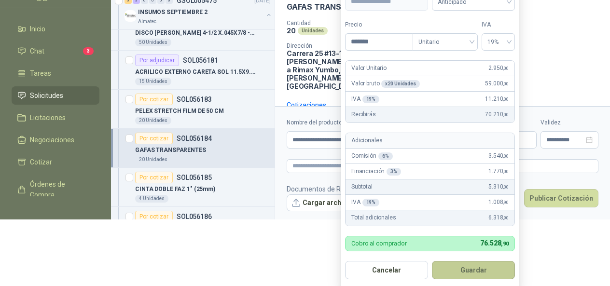
click at [471, 270] on button "Guardar" at bounding box center [473, 270] width 83 height 18
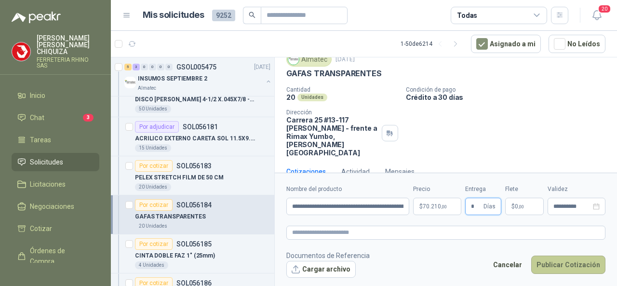
type input "*"
click at [543, 271] on button "Publicar Cotización" at bounding box center [568, 265] width 74 height 18
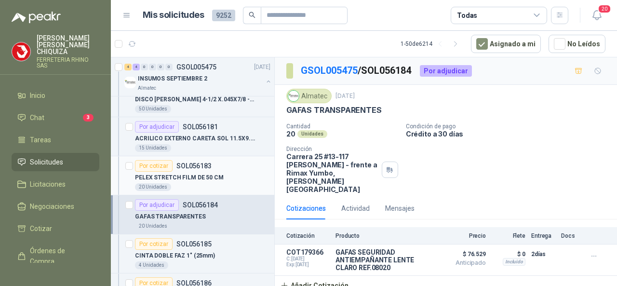
scroll to position [145, 0]
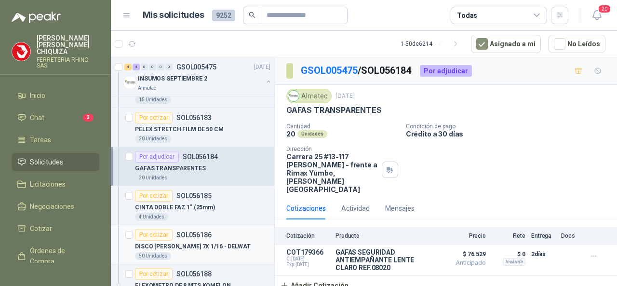
click at [197, 234] on p "SOL056186" at bounding box center [193, 234] width 35 height 7
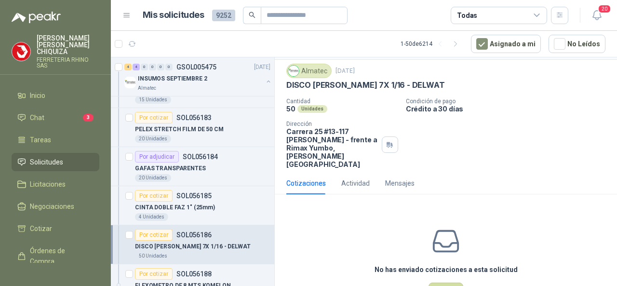
scroll to position [43, 0]
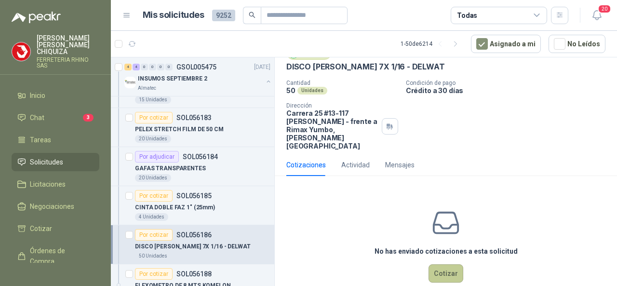
click at [430, 264] on button "Cotizar" at bounding box center [446, 273] width 35 height 18
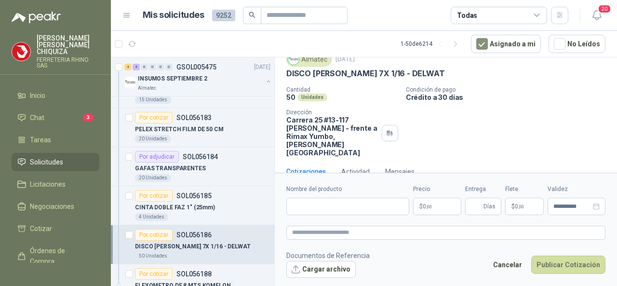
scroll to position [37, 0]
click at [312, 212] on input "Nombre del producto" at bounding box center [347, 206] width 123 height 17
paste input "**********"
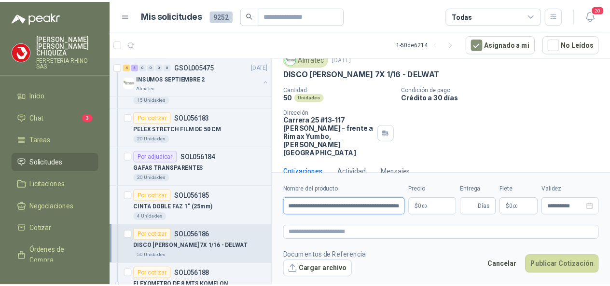
scroll to position [0, 27]
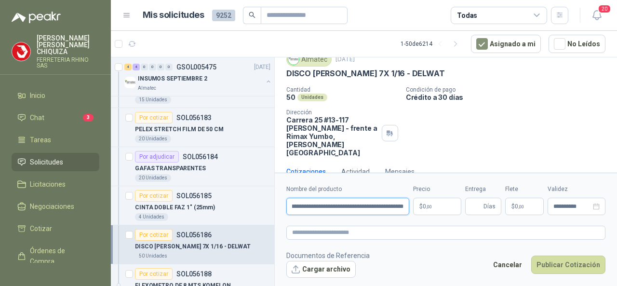
type input "**********"
click at [434, 202] on body "[PERSON_NAME] FERRETERIA RHINO SAS Inicio Chat 3 Tareas Solicitudes Licitacione…" at bounding box center [308, 143] width 617 height 286
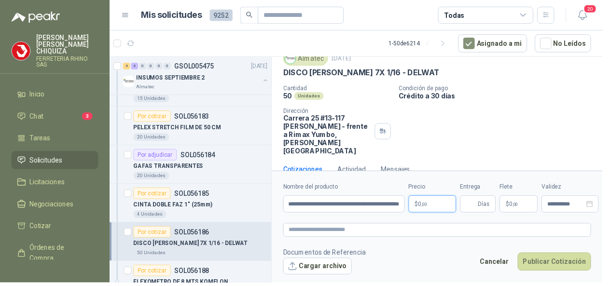
scroll to position [0, 0]
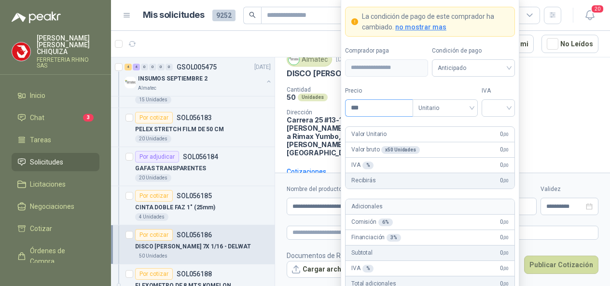
click at [369, 107] on input "***" at bounding box center [378, 108] width 67 height 16
type input "*******"
click at [509, 109] on input "search" at bounding box center [498, 107] width 22 height 14
drag, startPoint x: 504, startPoint y: 125, endPoint x: 494, endPoint y: 125, distance: 10.1
click at [503, 125] on div "19%" at bounding box center [498, 129] width 18 height 11
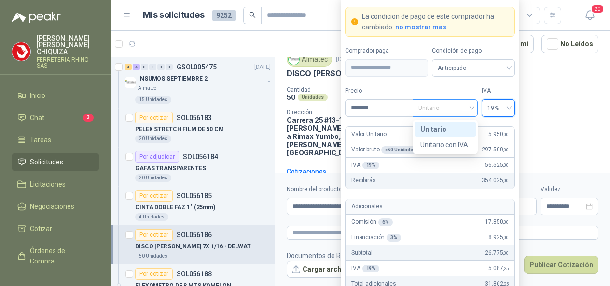
click at [468, 109] on span "Unitario" at bounding box center [445, 108] width 54 height 14
drag, startPoint x: 438, startPoint y: 130, endPoint x: 437, endPoint y: 135, distance: 5.0
click at [437, 130] on div "Unitario" at bounding box center [445, 129] width 50 height 11
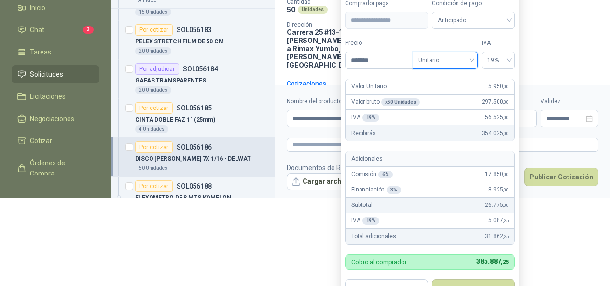
scroll to position [106, 0]
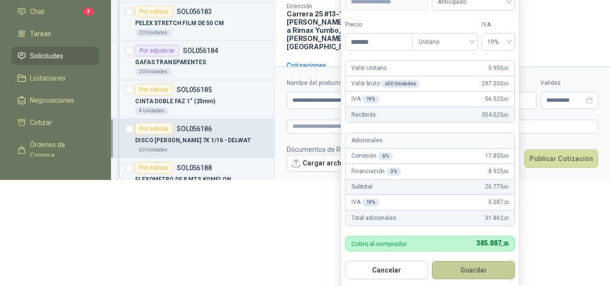
click at [474, 265] on button "Guardar" at bounding box center [473, 270] width 83 height 18
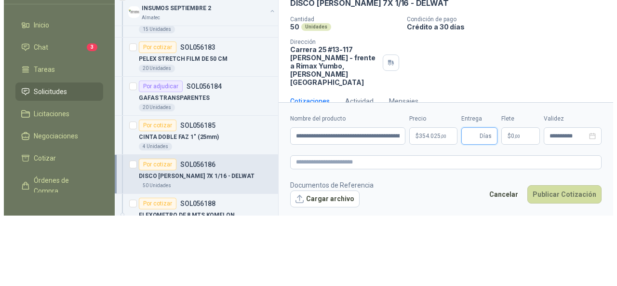
scroll to position [0, 0]
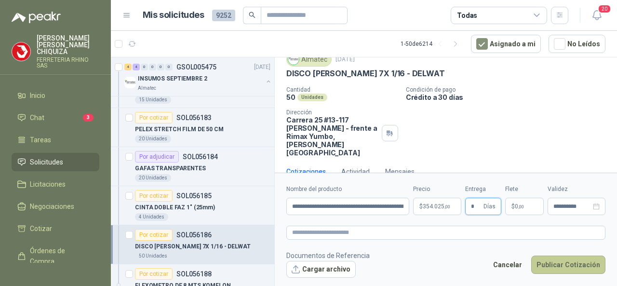
type input "*"
click at [549, 262] on button "Publicar Cotización" at bounding box center [568, 265] width 74 height 18
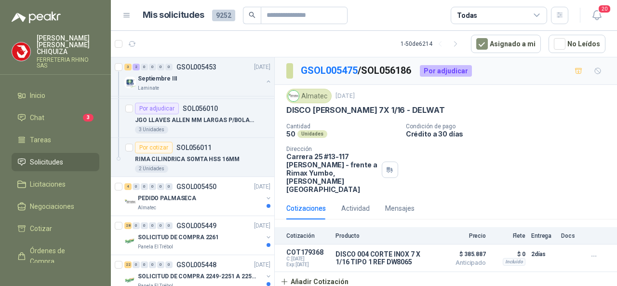
scroll to position [2122, 0]
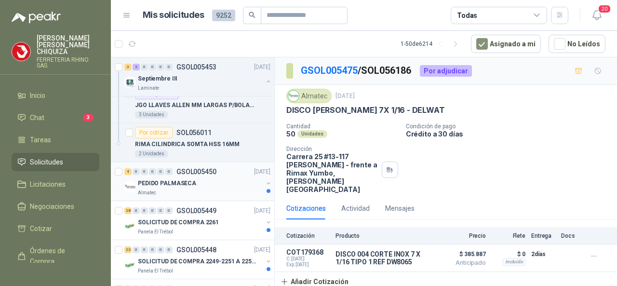
click at [193, 168] on p "GSOL005450" at bounding box center [196, 171] width 40 height 7
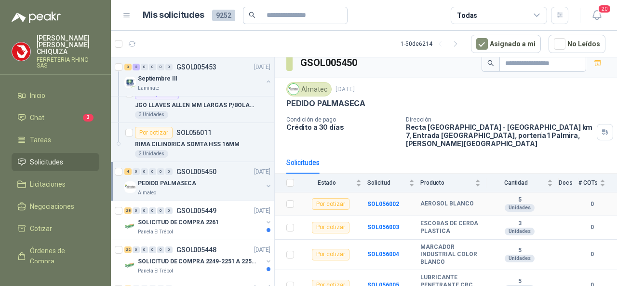
scroll to position [11, 0]
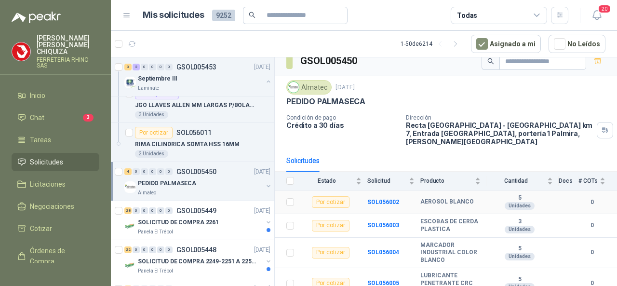
click at [325, 196] on div "Por cotizar" at bounding box center [331, 202] width 38 height 12
click at [385, 199] on b "SOL056002" at bounding box center [383, 202] width 32 height 7
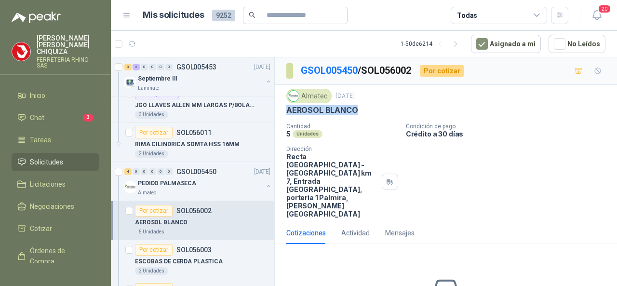
drag, startPoint x: 285, startPoint y: 108, endPoint x: 332, endPoint y: 118, distance: 48.8
click at [363, 118] on div "Almatec [DATE] AEROSOL BLANCO Cantidad 5 Unidades Condición de pago Crédito a …" at bounding box center [446, 153] width 342 height 137
copy p "AEROSOL BLANCO"
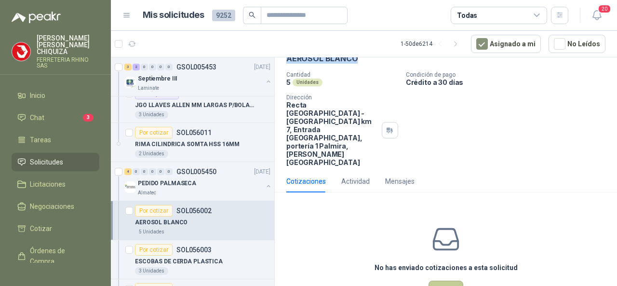
click at [445, 281] on button "Cotizar" at bounding box center [446, 290] width 35 height 18
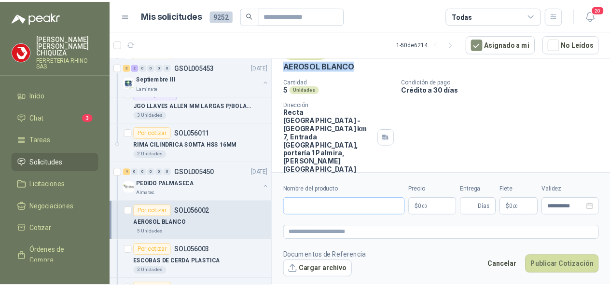
scroll to position [45, 0]
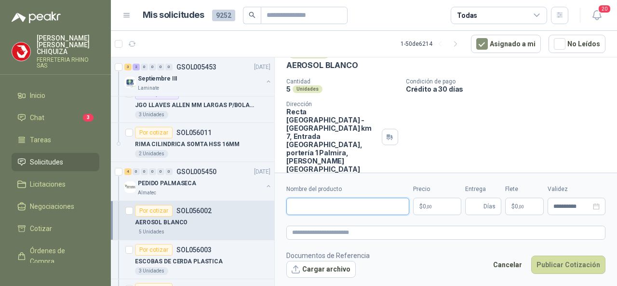
click at [300, 207] on input "Nombre del producto" at bounding box center [347, 206] width 123 height 17
paste input "**********"
type input "**********"
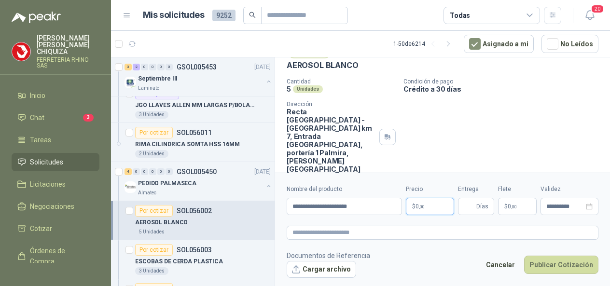
click at [445, 213] on body "[PERSON_NAME] FERRETERIA RHINO SAS Inicio Chat 3 Tareas Solicitudes Licitacione…" at bounding box center [305, 143] width 610 height 286
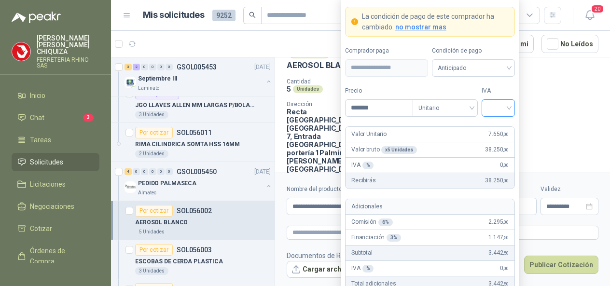
type input "*******"
click at [506, 107] on input "search" at bounding box center [498, 107] width 22 height 14
click at [494, 130] on div "19%" at bounding box center [498, 129] width 18 height 11
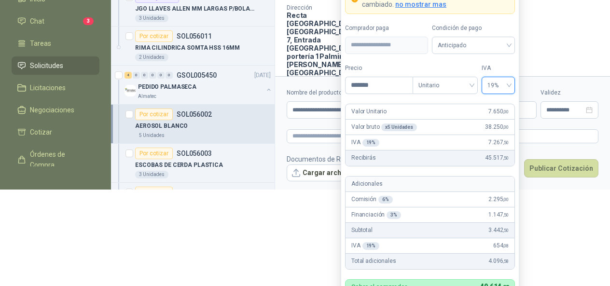
scroll to position [140, 0]
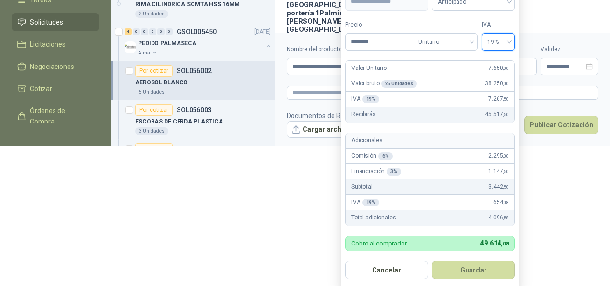
click at [457, 265] on button "Guardar" at bounding box center [473, 270] width 83 height 18
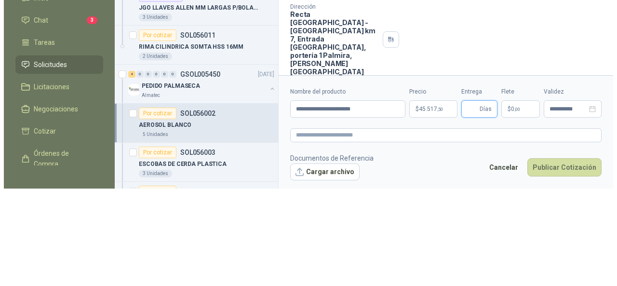
scroll to position [0, 0]
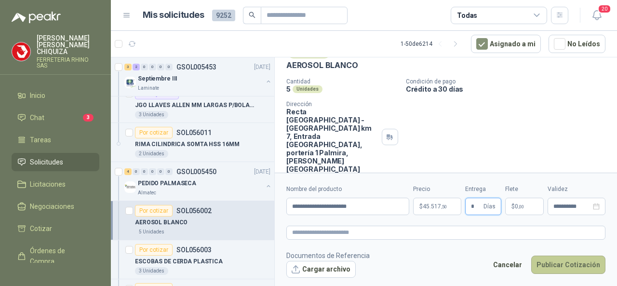
type input "*"
click at [556, 258] on button "Publicar Cotización" at bounding box center [568, 265] width 74 height 18
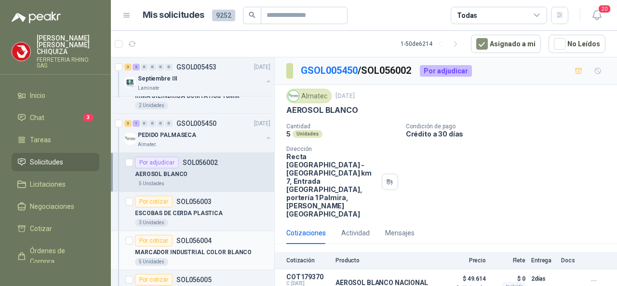
scroll to position [2218, 0]
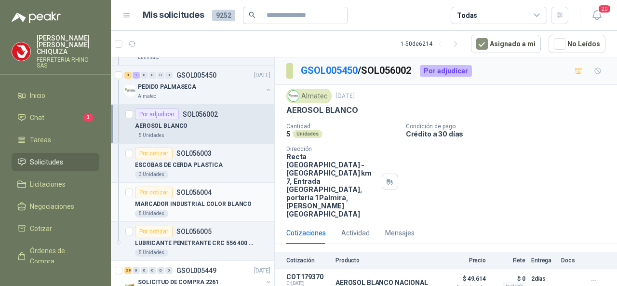
click at [190, 189] on p "SOL056004" at bounding box center [193, 192] width 35 height 7
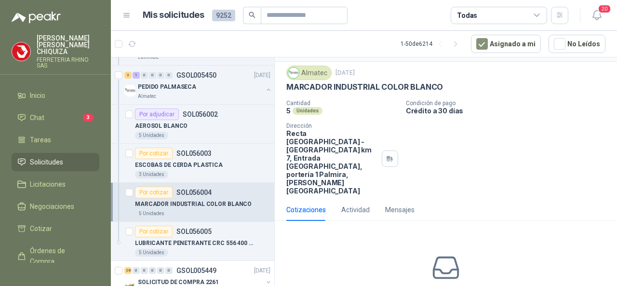
scroll to position [52, 0]
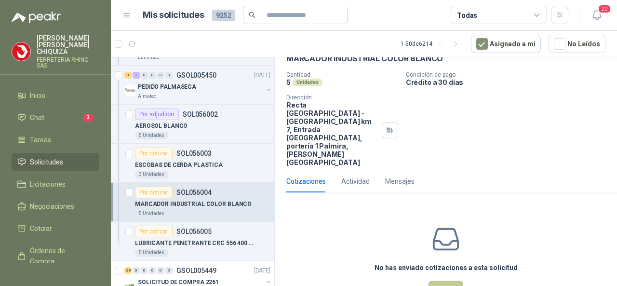
click at [453, 281] on button "Cotizar" at bounding box center [446, 290] width 35 height 18
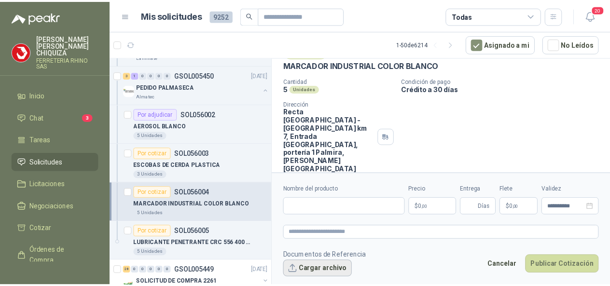
scroll to position [45, 0]
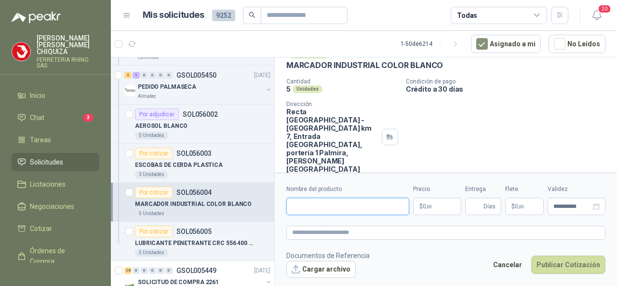
click at [304, 207] on input "Nombre del producto" at bounding box center [347, 206] width 123 height 17
type input "**********"
drag, startPoint x: 479, startPoint y: 210, endPoint x: 468, endPoint y: 210, distance: 10.6
click at [479, 210] on input "Entrega" at bounding box center [476, 206] width 11 height 16
click at [445, 210] on body "[PERSON_NAME] FERRETERIA RHINO SAS Inicio Chat 3 Tareas Solicitudes Licitacione…" at bounding box center [308, 143] width 617 height 286
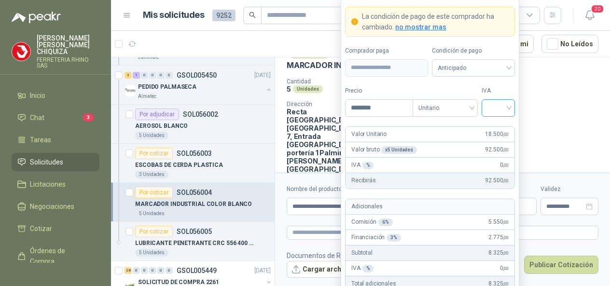
type input "********"
click at [506, 109] on input "search" at bounding box center [498, 107] width 22 height 14
click at [491, 127] on div "19%" at bounding box center [498, 129] width 18 height 11
click at [471, 108] on span "Unitario" at bounding box center [445, 108] width 54 height 14
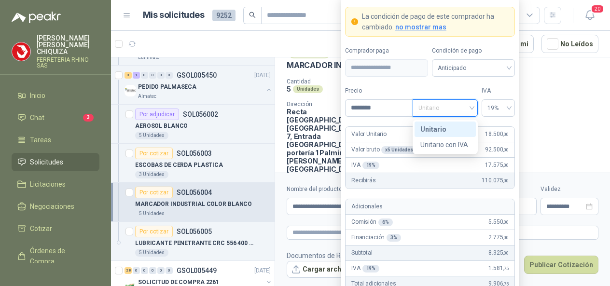
click at [434, 133] on div "Unitario" at bounding box center [445, 129] width 50 height 11
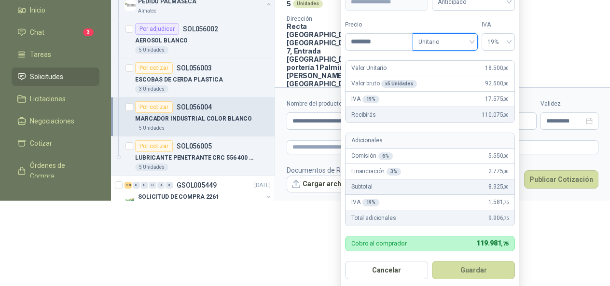
scroll to position [128, 0]
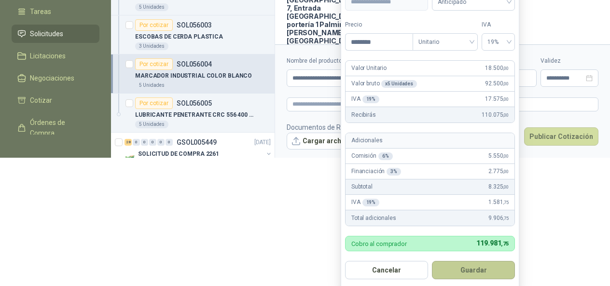
click at [482, 268] on button "Guardar" at bounding box center [473, 270] width 83 height 18
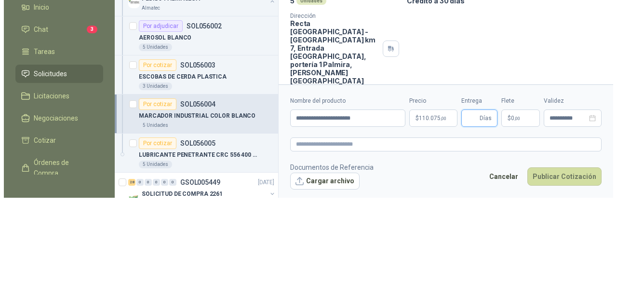
scroll to position [0, 0]
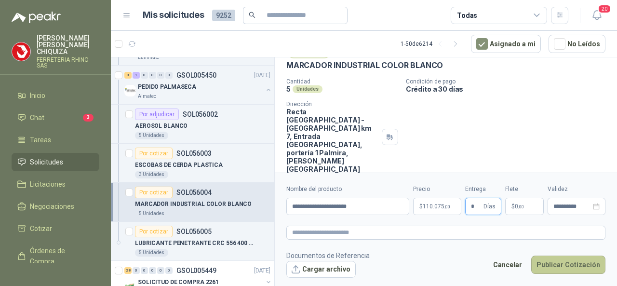
type input "*"
click at [555, 270] on button "Publicar Cotización" at bounding box center [568, 265] width 74 height 18
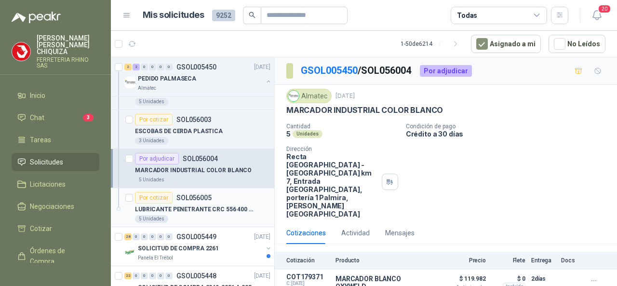
scroll to position [2266, 0]
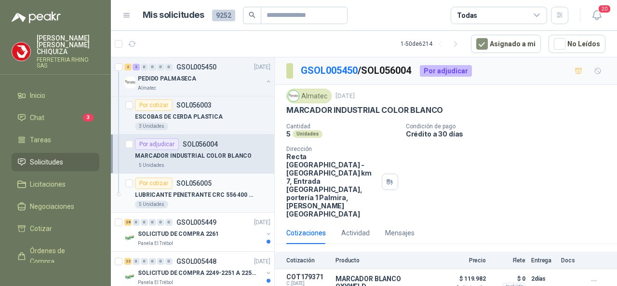
click at [186, 180] on p "SOL056005" at bounding box center [193, 183] width 35 height 7
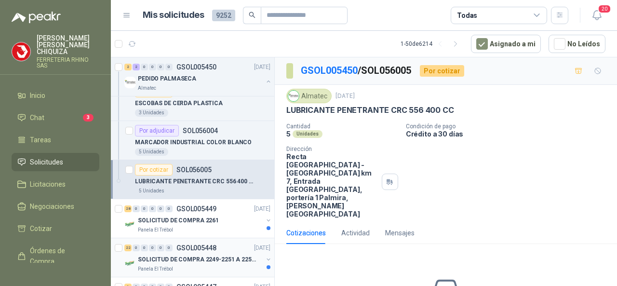
scroll to position [2315, 0]
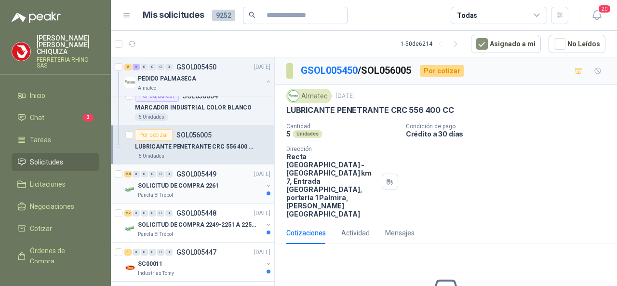
click at [208, 171] on p "GSOL005449" at bounding box center [196, 174] width 40 height 7
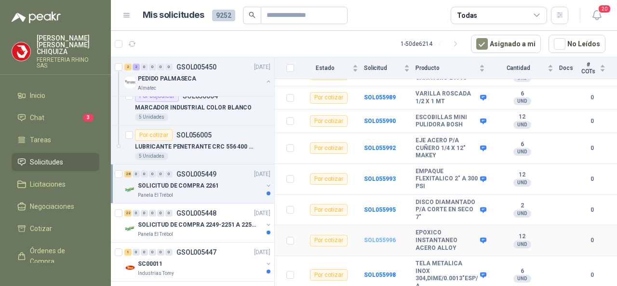
scroll to position [652, 0]
click at [206, 210] on p "GSOL005448" at bounding box center [196, 213] width 40 height 7
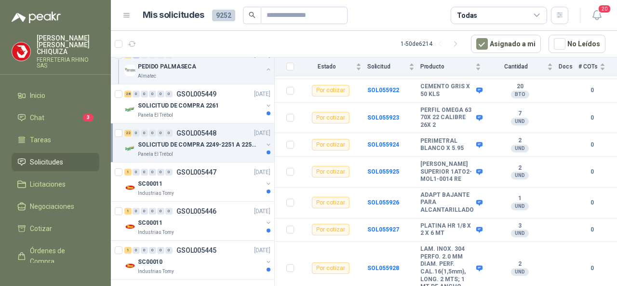
scroll to position [2395, 0]
